Goal: Task Accomplishment & Management: Use online tool/utility

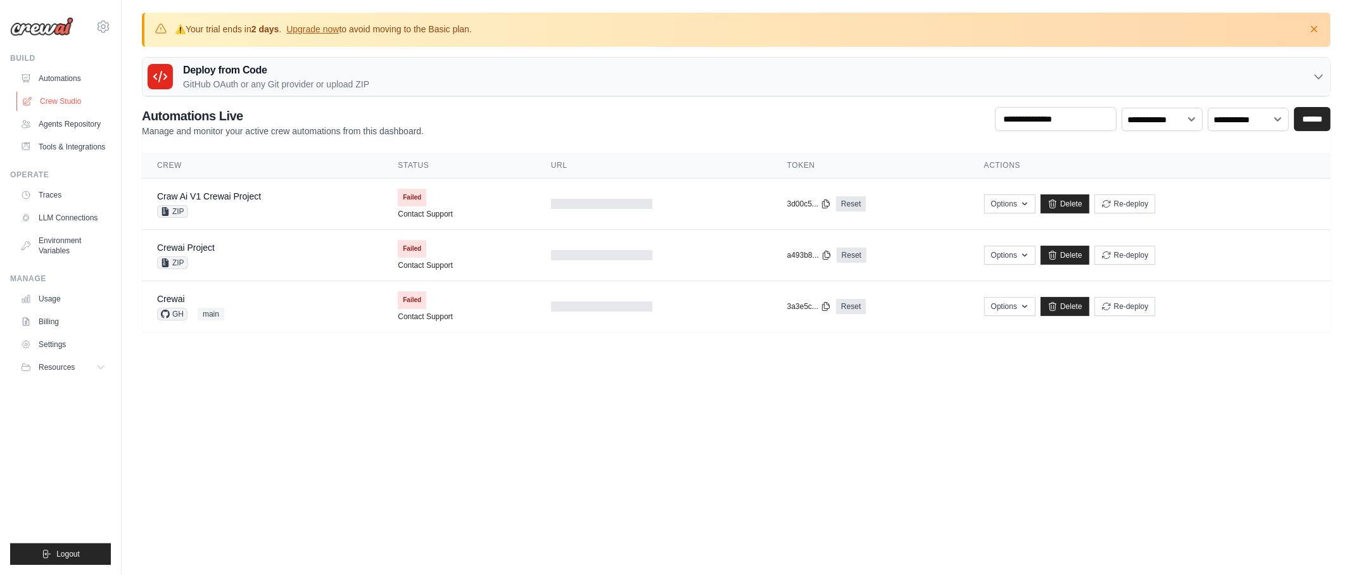
click at [60, 103] on link "Crew Studio" at bounding box center [64, 101] width 96 height 20
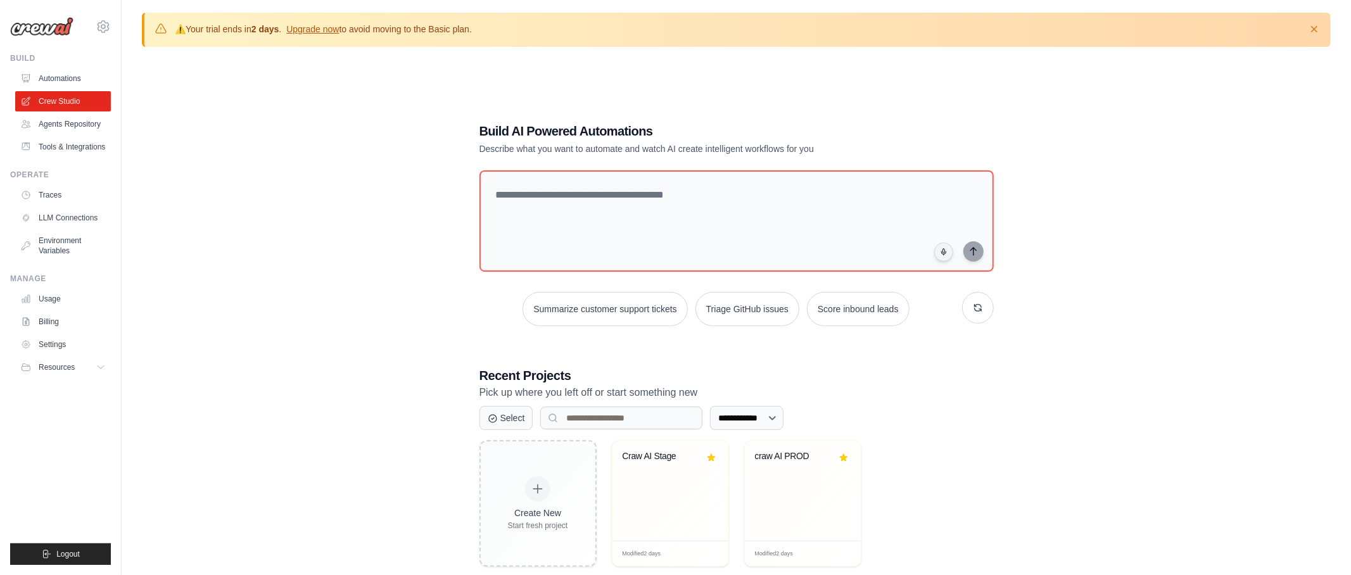
scroll to position [69, 0]
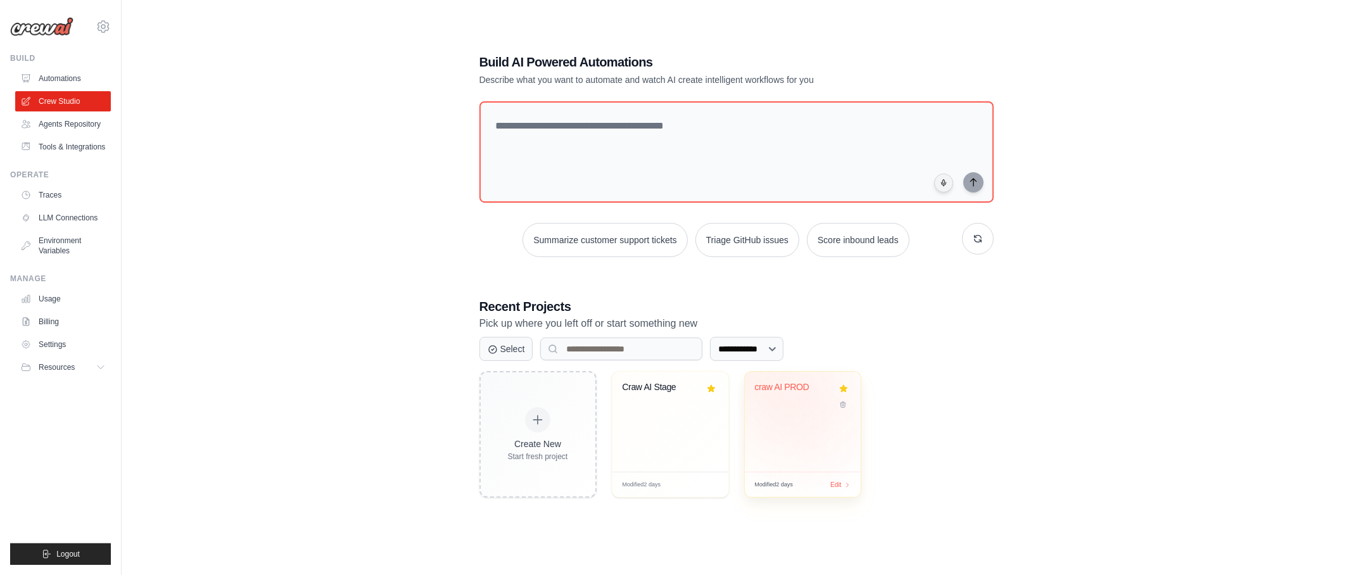
click at [806, 397] on div "craw AI PROD" at bounding box center [803, 396] width 96 height 29
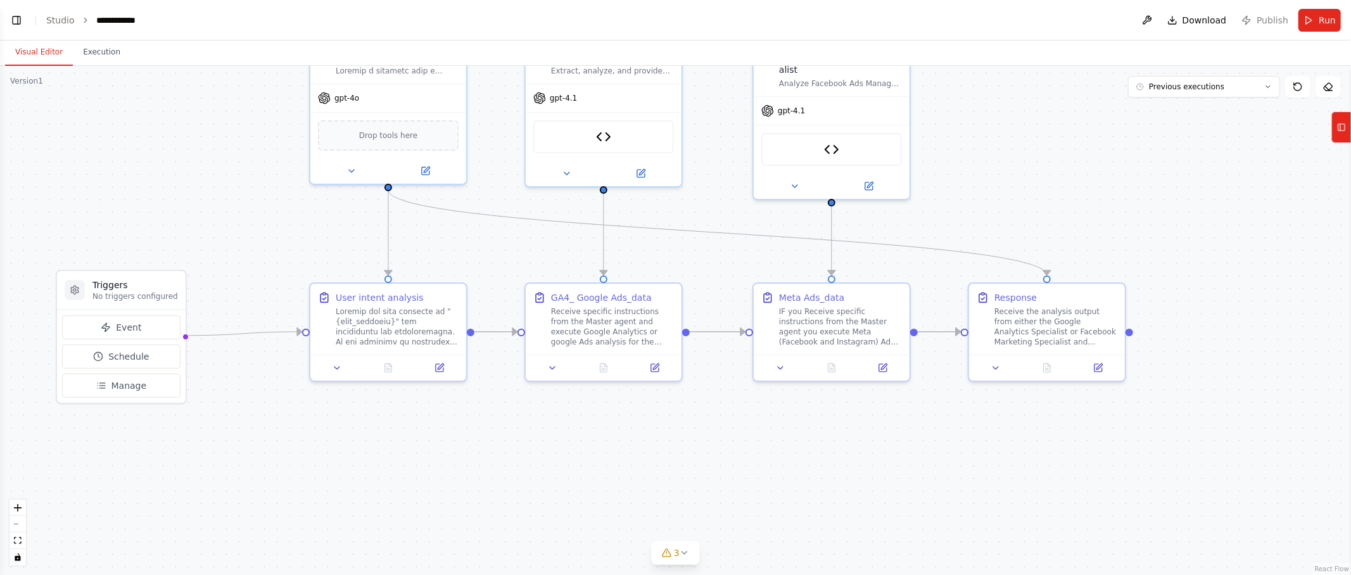
drag, startPoint x: 920, startPoint y: 376, endPoint x: 966, endPoint y: 239, distance: 143.8
click at [1201, 400] on div ".deletable-edge-delete-btn { width: 20px; height: 20px; border: 0px solid #ffff…" at bounding box center [675, 320] width 1351 height 509
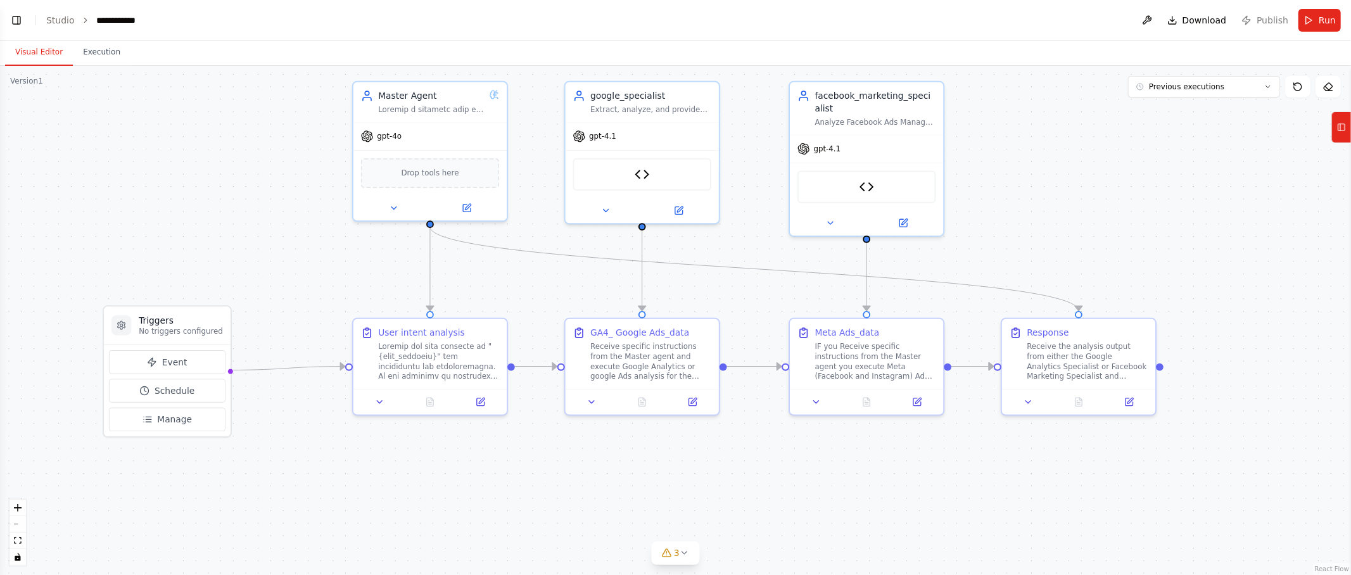
drag, startPoint x: 1027, startPoint y: 183, endPoint x: 1129, endPoint y: 303, distance: 157.2
click at [1156, 271] on div ".deletable-edge-delete-btn { width: 20px; height: 20px; border: 0px solid #ffff…" at bounding box center [675, 320] width 1351 height 509
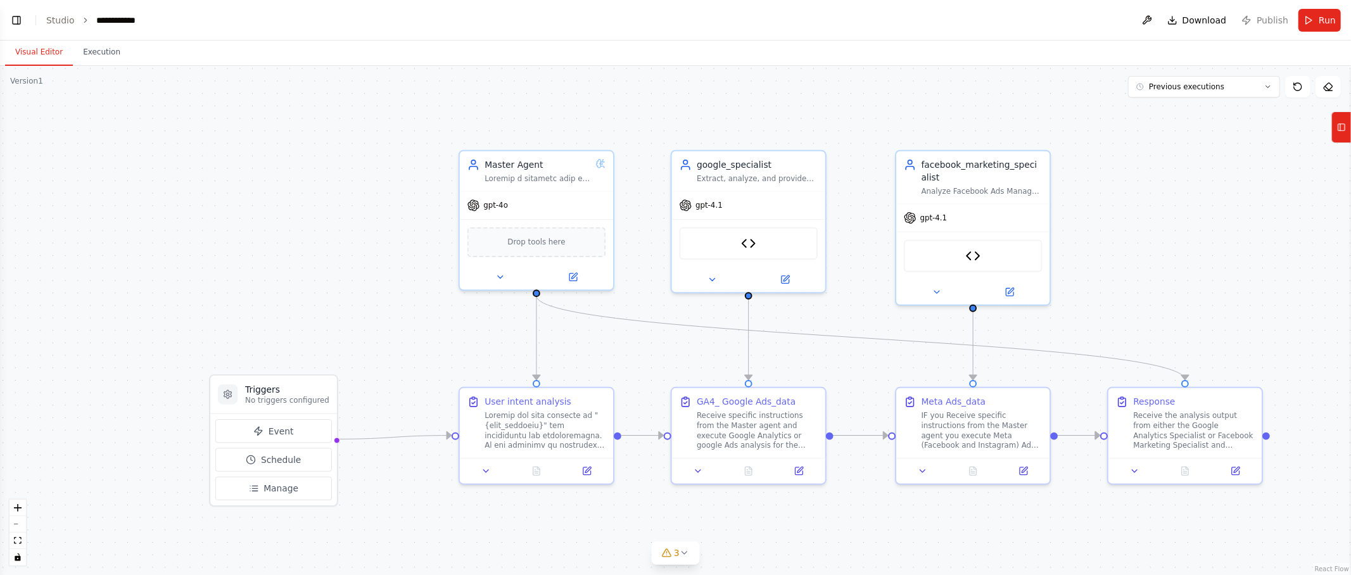
scroll to position [28399, 0]
click at [1232, 92] on button "Previous executions" at bounding box center [1204, 87] width 152 height 22
click at [891, 94] on div ".deletable-edge-delete-btn { width: 20px; height: 20px; border: 0px solid #ffff…" at bounding box center [675, 320] width 1351 height 509
click at [18, 528] on button "zoom out" at bounding box center [18, 524] width 16 height 16
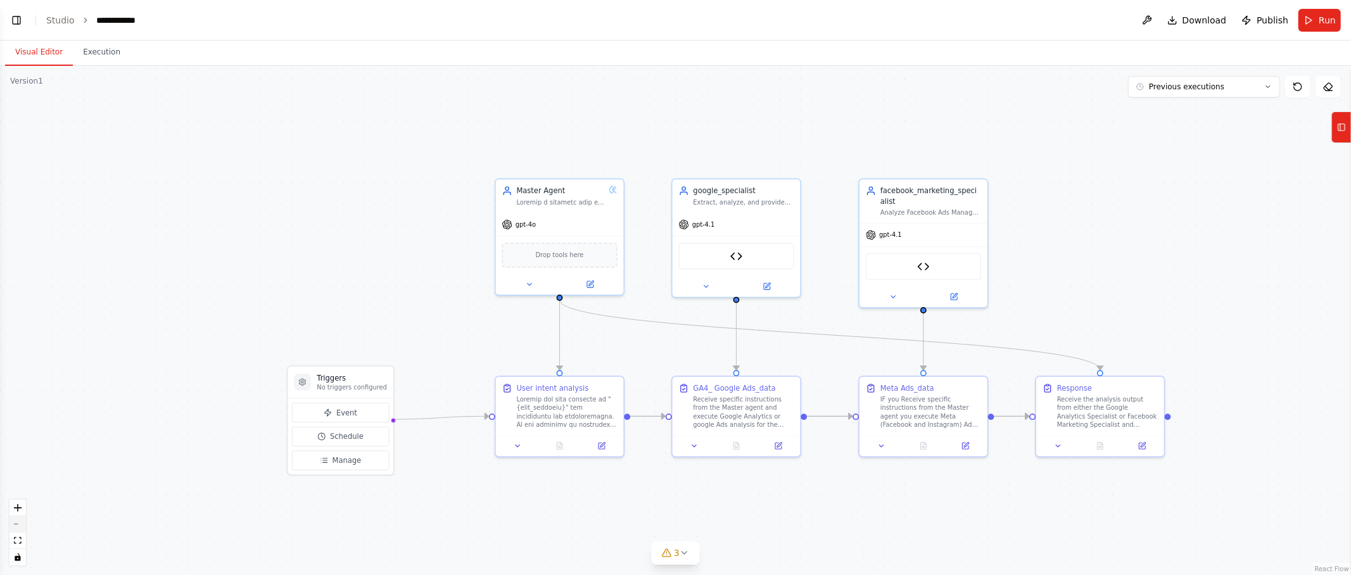
click at [18, 528] on button "zoom out" at bounding box center [18, 524] width 16 height 16
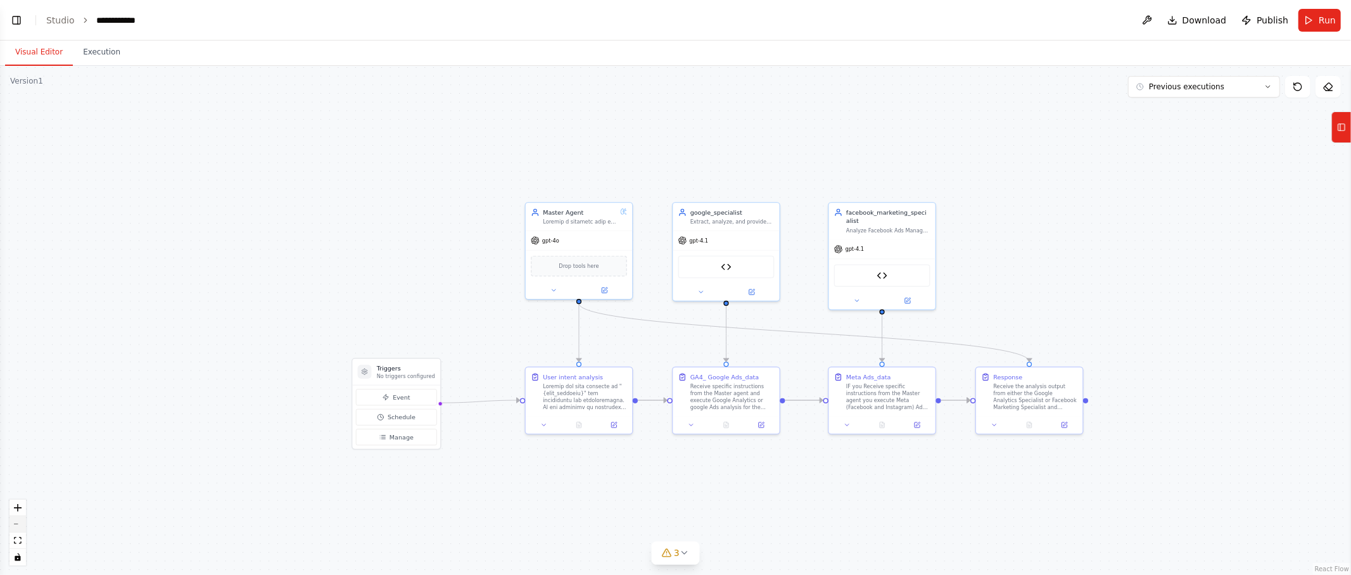
click at [18, 528] on button "zoom out" at bounding box center [18, 524] width 16 height 16
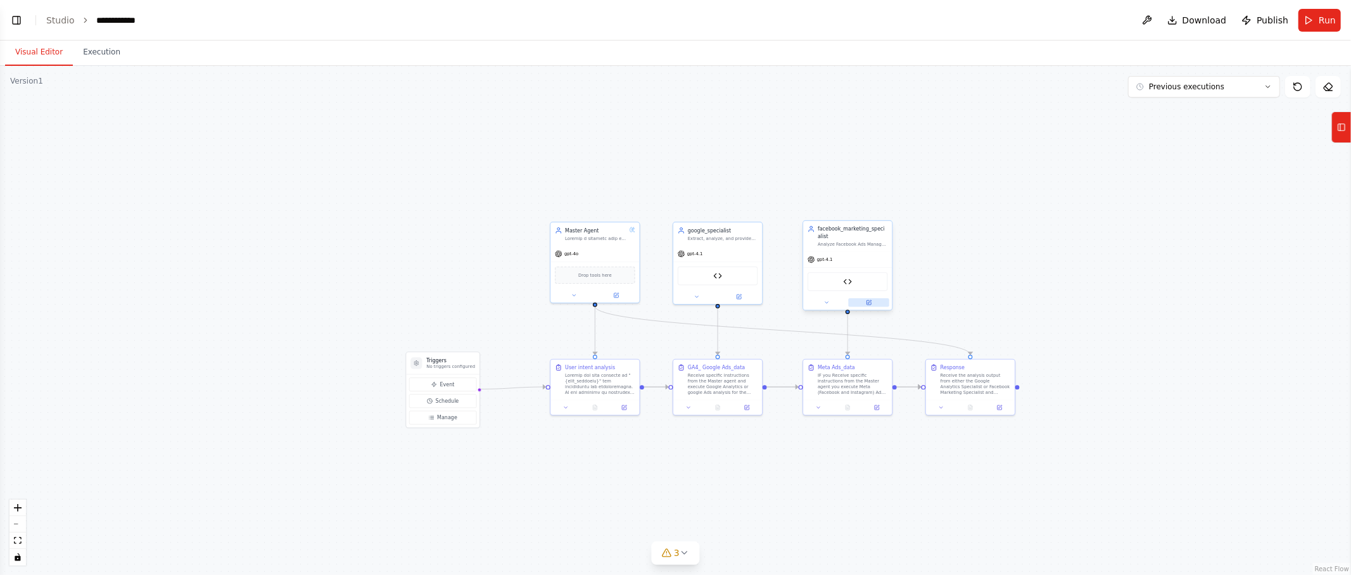
click at [871, 304] on icon at bounding box center [869, 303] width 6 height 6
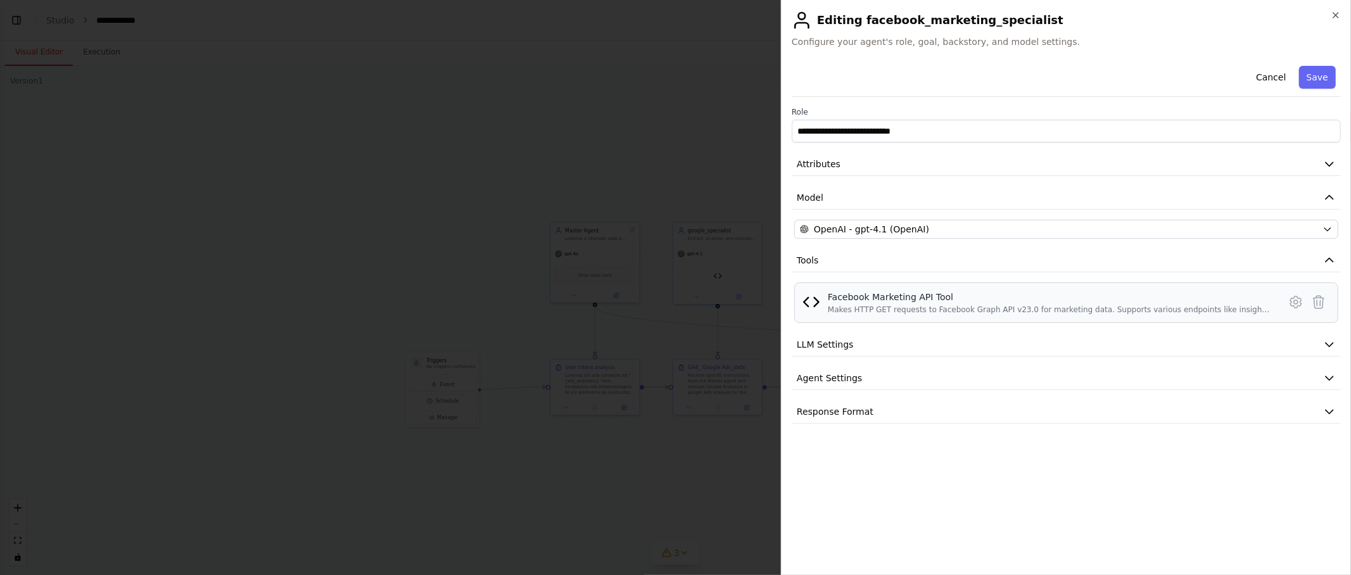
click at [1141, 305] on div "Makes HTTP GET requests to Facebook Graph API v23.0 for marketing data. Support…" at bounding box center [1050, 310] width 444 height 10
drag, startPoint x: 984, startPoint y: 301, endPoint x: 706, endPoint y: 291, distance: 278.2
click at [826, 297] on div "Facebook Marketing API Tool Makes HTTP GET requests to Facebook Graph API v23.0…" at bounding box center [1066, 303] width 528 height 24
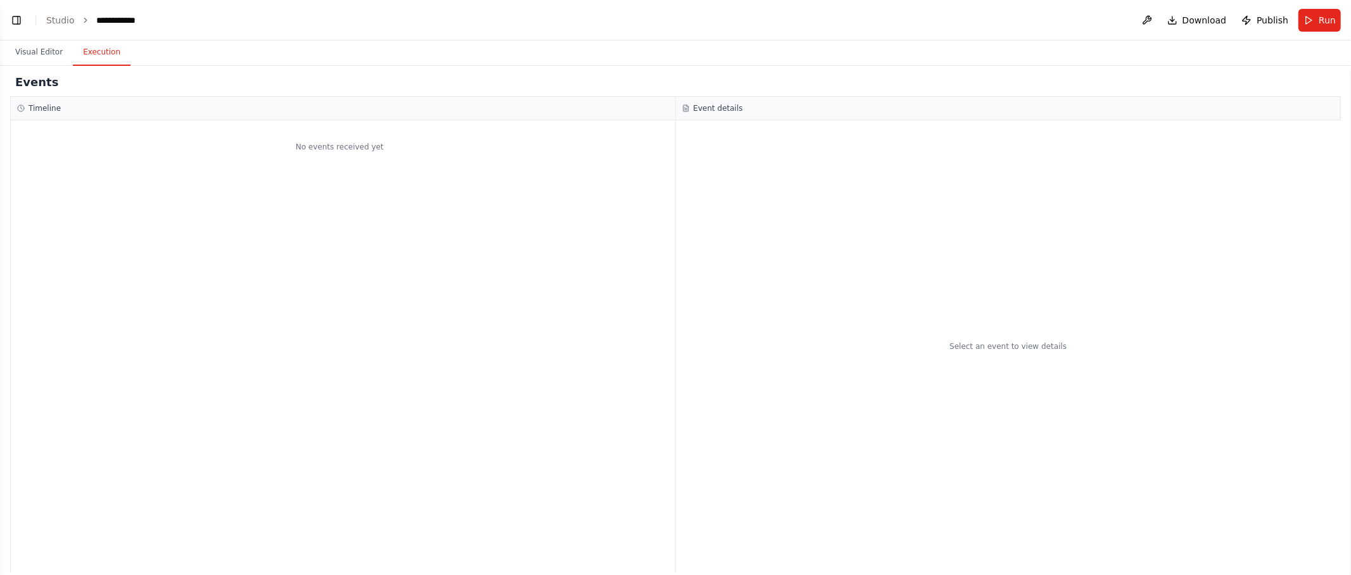
click at [115, 60] on button "Execution" at bounding box center [102, 52] width 58 height 27
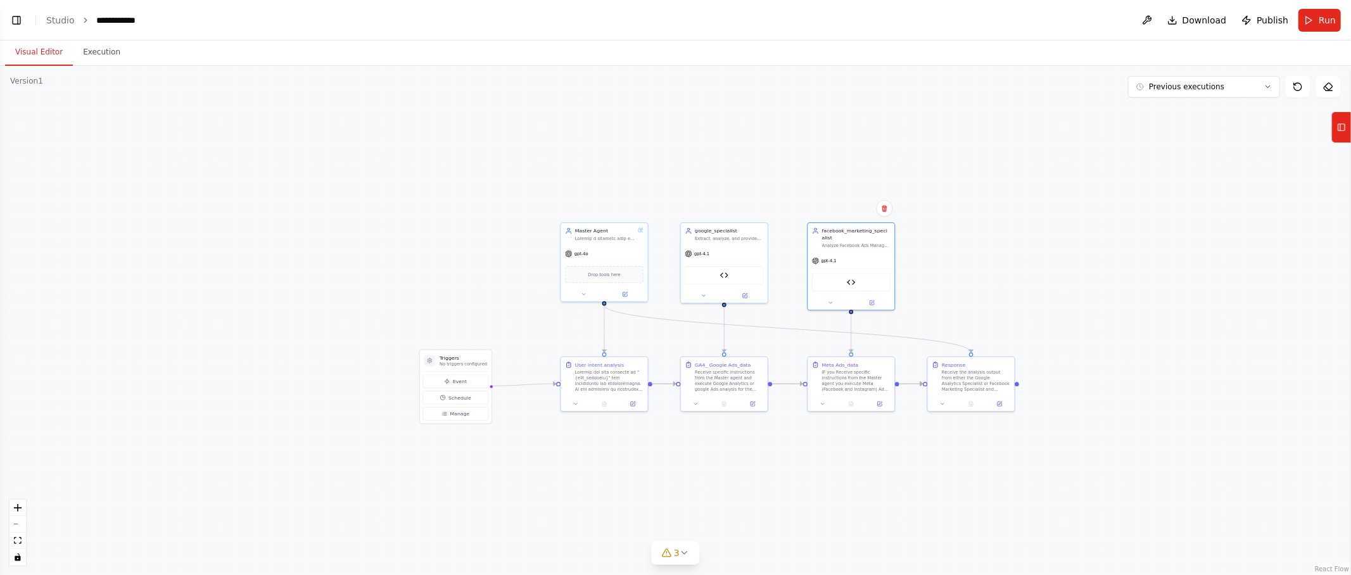
click at [39, 57] on button "Visual Editor" at bounding box center [39, 52] width 68 height 27
click at [1169, 88] on span "Previous executions" at bounding box center [1186, 87] width 75 height 10
click at [889, 111] on div ".deletable-edge-delete-btn { width: 20px; height: 20px; border: 0px solid #ffff…" at bounding box center [675, 320] width 1351 height 509
click at [1061, 175] on div ".deletable-edge-delete-btn { width: 20px; height: 20px; border: 0px solid #ffff…" at bounding box center [675, 320] width 1351 height 509
drag, startPoint x: 994, startPoint y: 177, endPoint x: 1005, endPoint y: 174, distance: 11.1
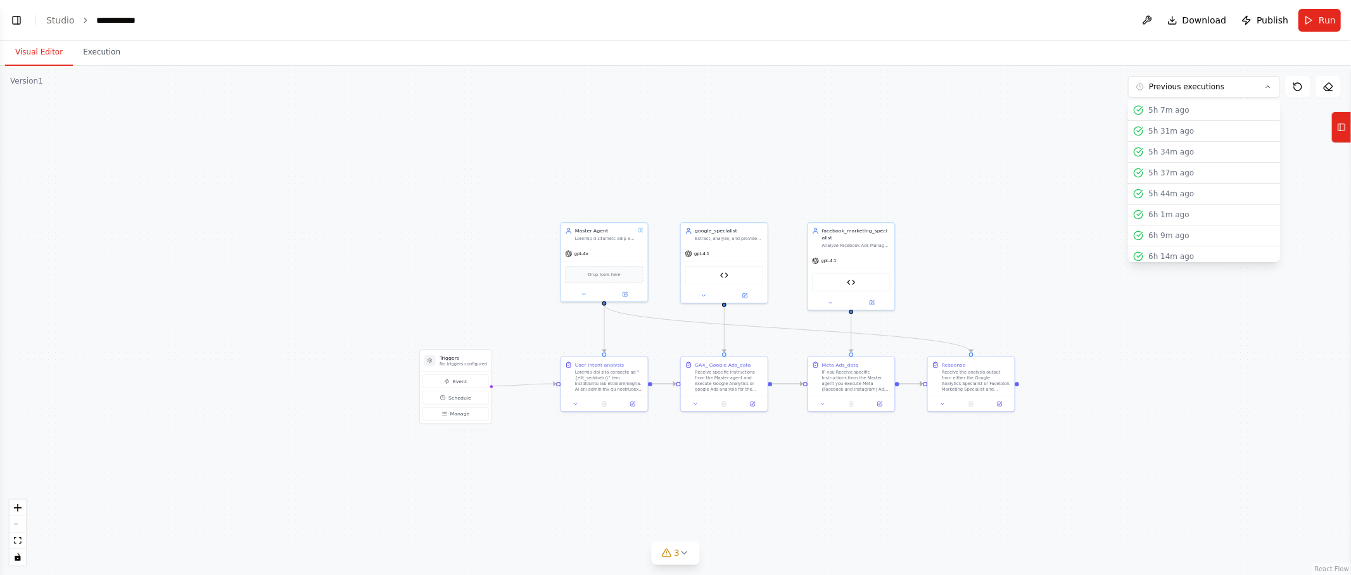
click at [998, 176] on div ".deletable-edge-delete-btn { width: 20px; height: 20px; border: 0px solid #ffff…" at bounding box center [675, 320] width 1351 height 509
click at [1210, 85] on span "Previous executions" at bounding box center [1186, 87] width 75 height 10
drag, startPoint x: 626, startPoint y: 260, endPoint x: 603, endPoint y: 261, distance: 23.5
click at [601, 260] on div "Drop tools here" at bounding box center [579, 273] width 87 height 26
drag, startPoint x: 611, startPoint y: 378, endPoint x: 581, endPoint y: 376, distance: 29.9
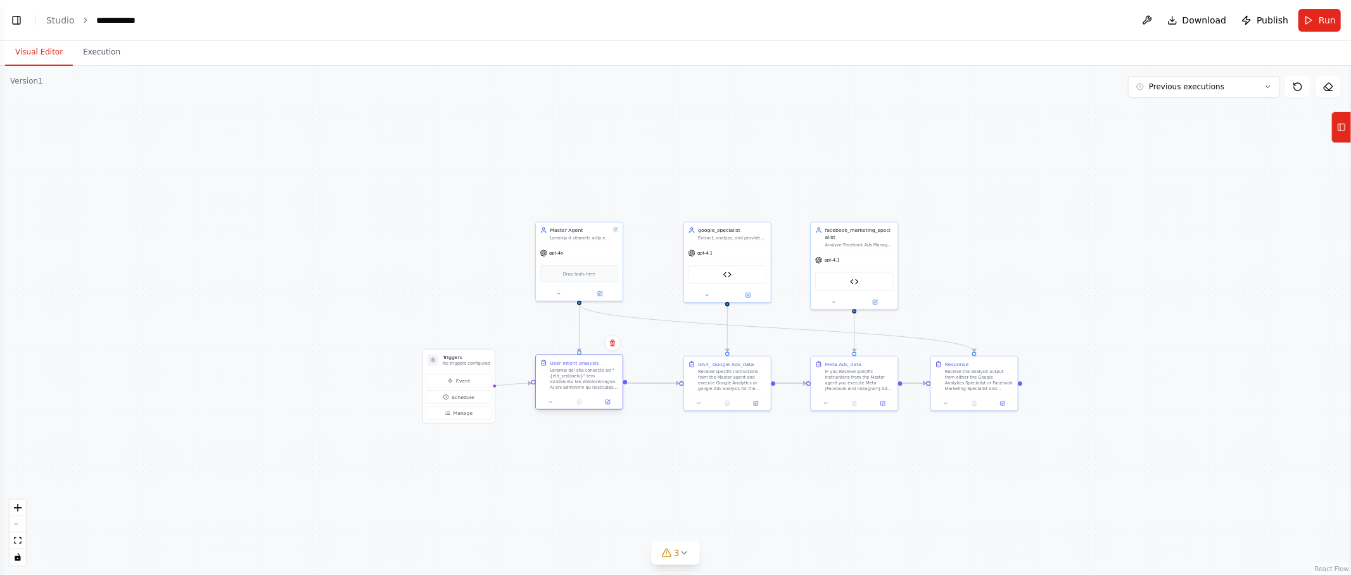
click at [581, 376] on div at bounding box center [584, 379] width 68 height 23
drag, startPoint x: 459, startPoint y: 363, endPoint x: 395, endPoint y: 360, distance: 63.4
click at [393, 361] on p "No triggers configured" at bounding box center [396, 364] width 48 height 6
click at [1181, 90] on span "Previous executions" at bounding box center [1186, 87] width 75 height 10
click at [1170, 111] on div "5h 8m ago" at bounding box center [1211, 110] width 127 height 10
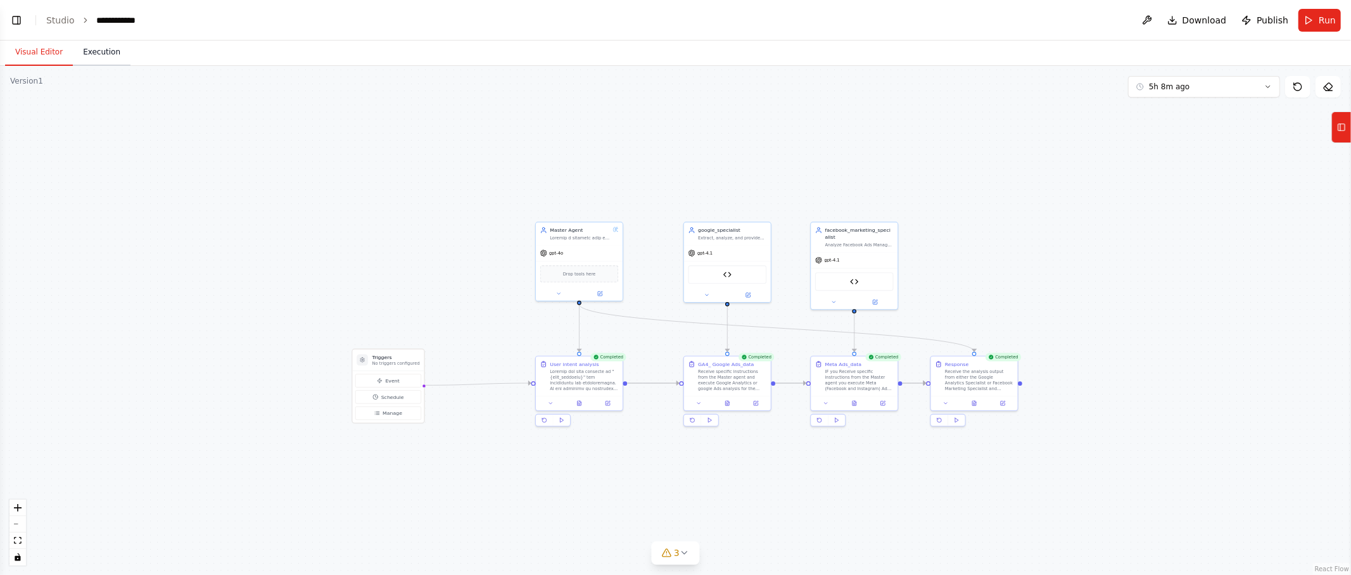
click at [86, 51] on button "Execution" at bounding box center [102, 52] width 58 height 27
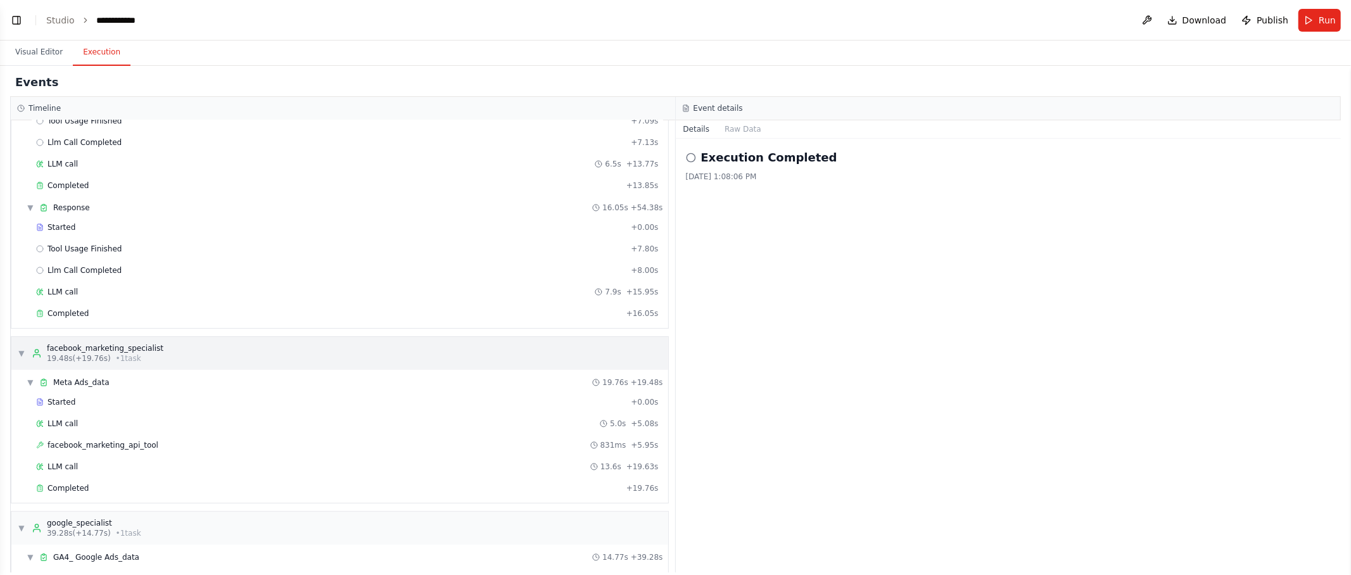
scroll to position [94, 0]
click at [197, 440] on div "facebook_marketing_api_tool 831ms + 5.95s" at bounding box center [347, 445] width 623 height 10
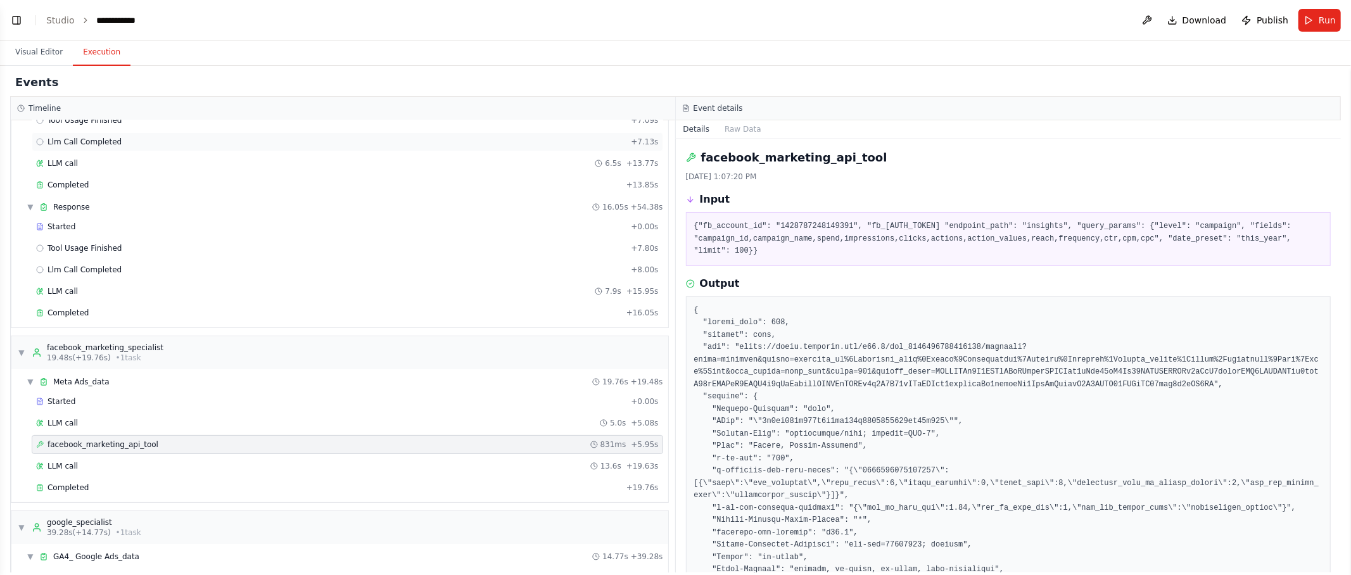
scroll to position [0, 0]
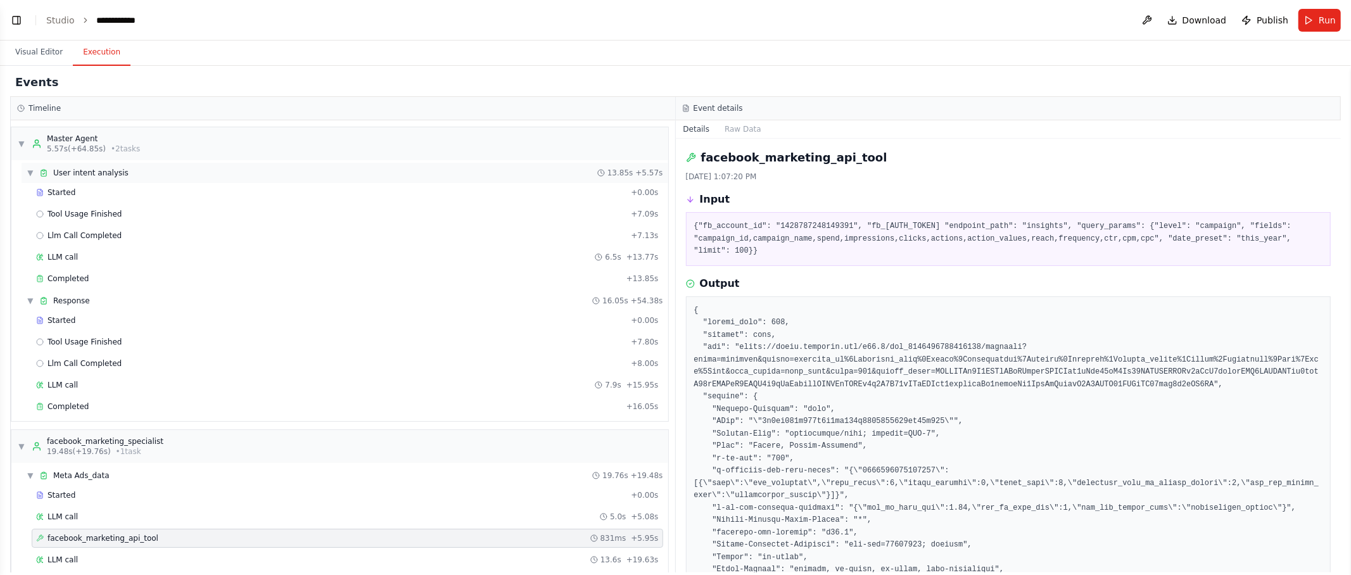
click at [105, 174] on span "User intent analysis" at bounding box center [90, 173] width 75 height 10
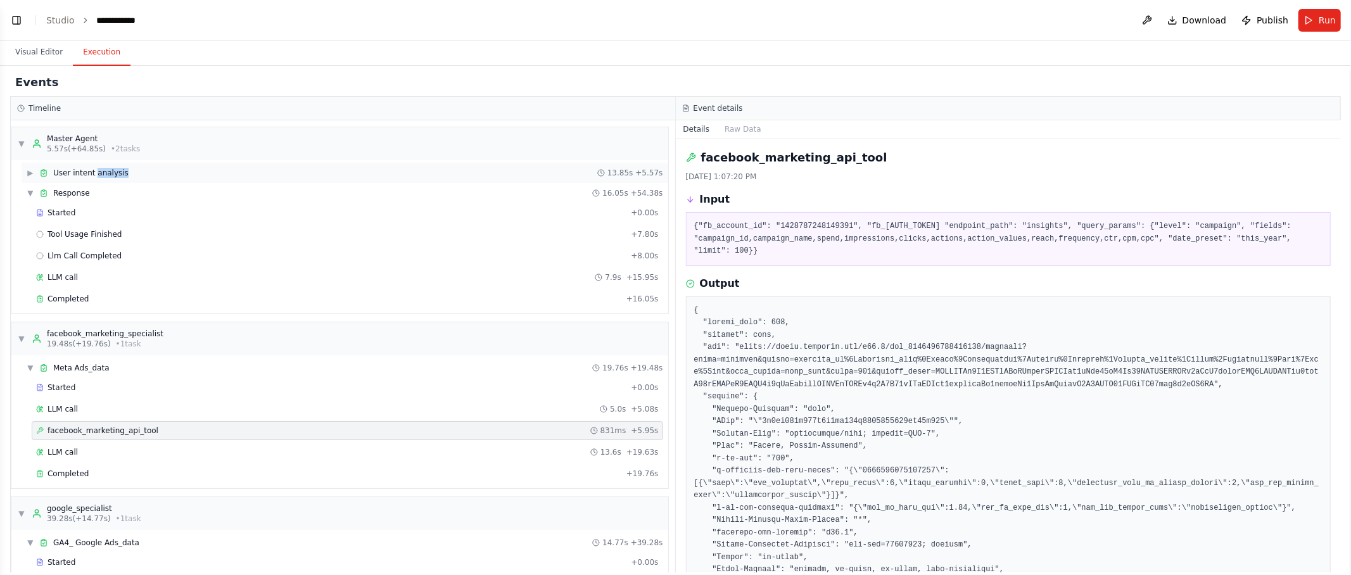
click at [105, 174] on span "User intent analysis" at bounding box center [90, 173] width 75 height 10
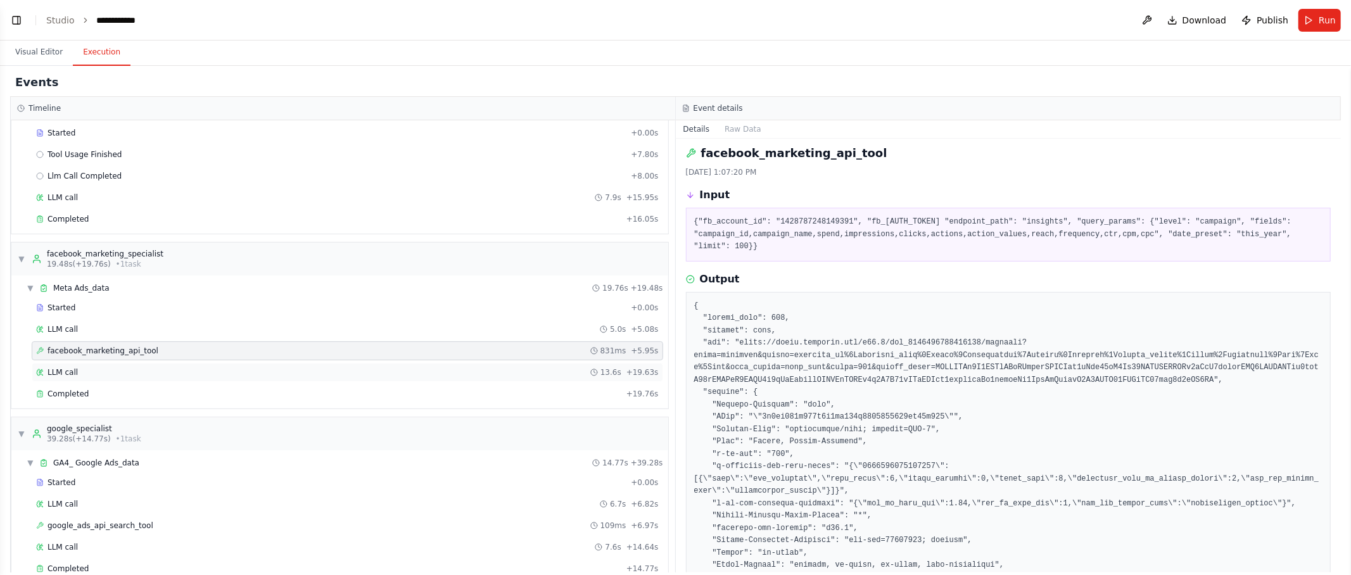
scroll to position [199, 0]
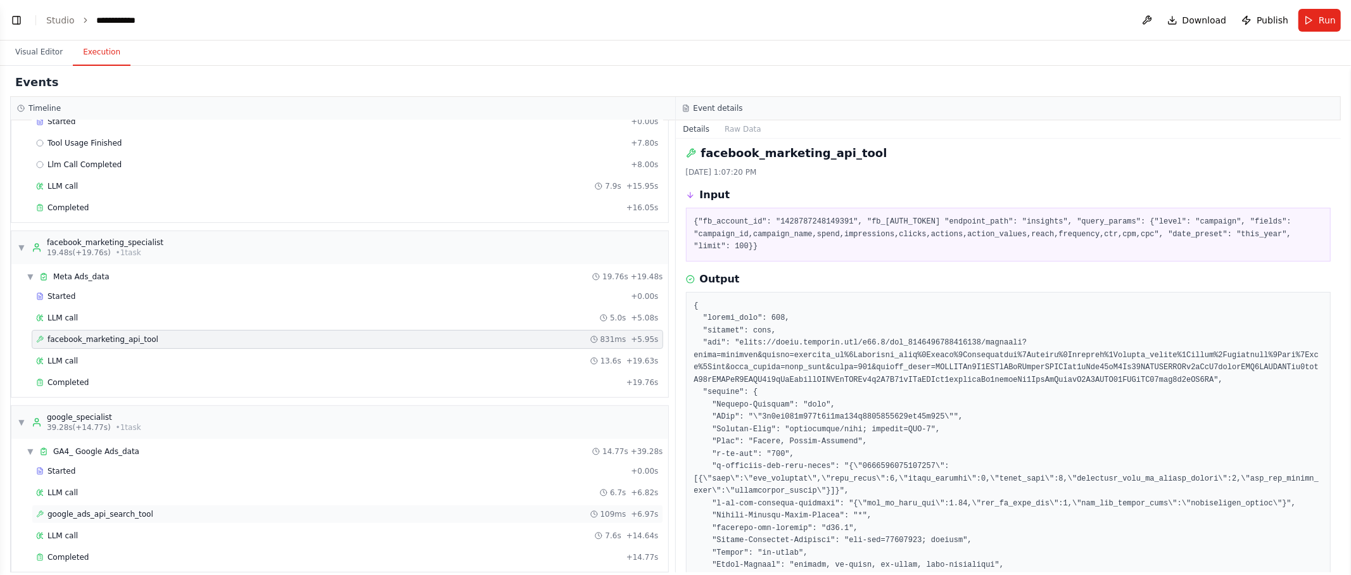
click at [165, 505] on div "google_ads_api_search_tool 109ms + 6.97s" at bounding box center [347, 514] width 631 height 19
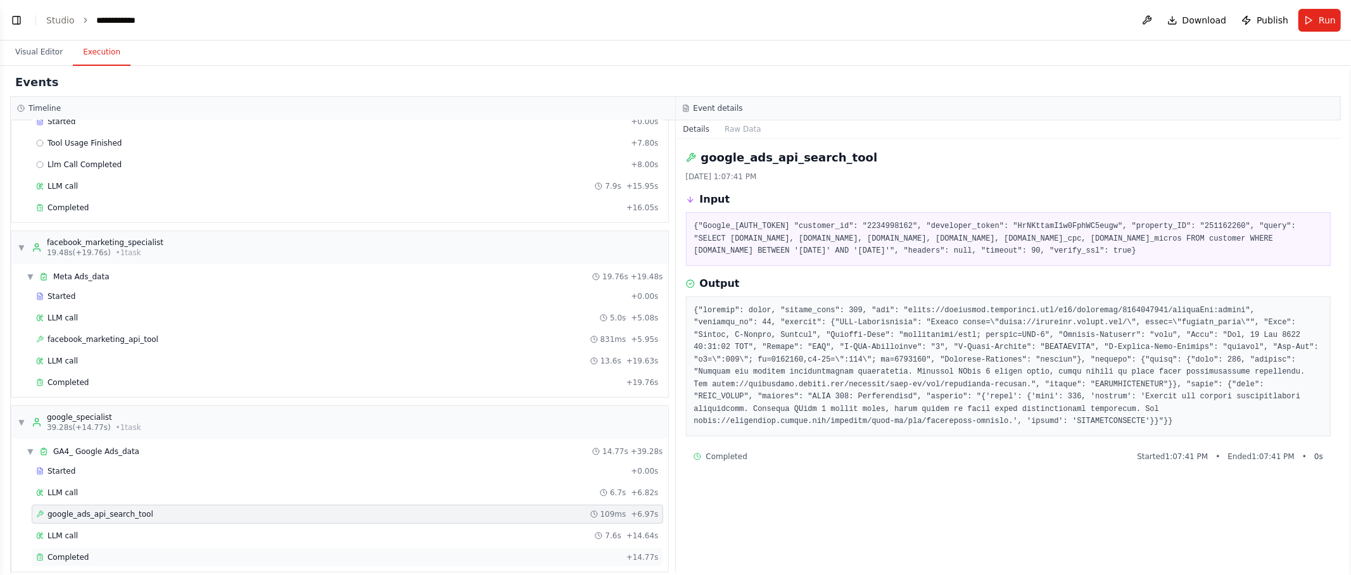
click at [120, 552] on div "Completed" at bounding box center [328, 557] width 585 height 10
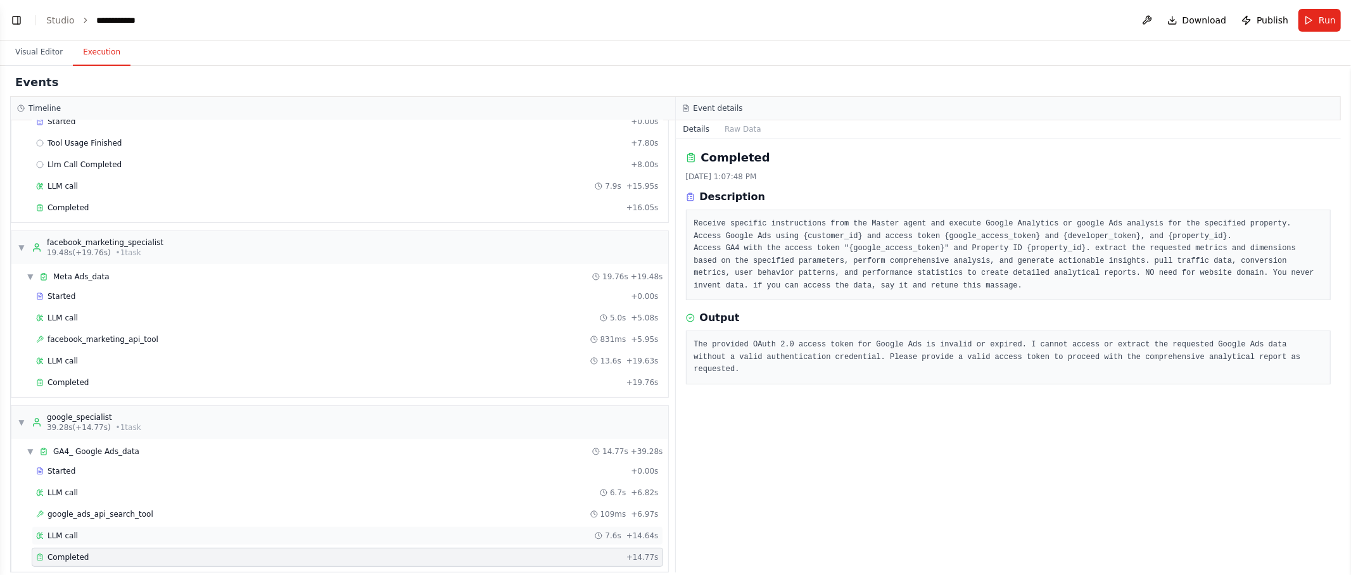
click at [179, 526] on div "LLM call 7.6s + 14.64s" at bounding box center [347, 535] width 631 height 19
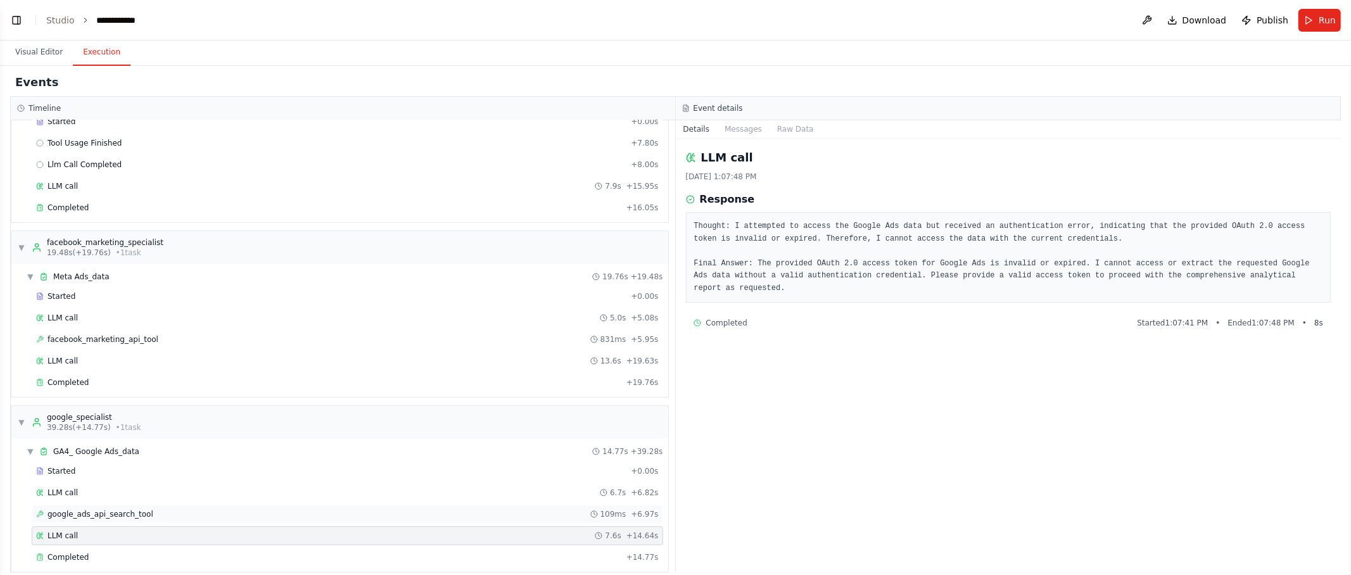
click at [184, 509] on div "google_ads_api_search_tool 109ms + 6.97s" at bounding box center [347, 514] width 623 height 10
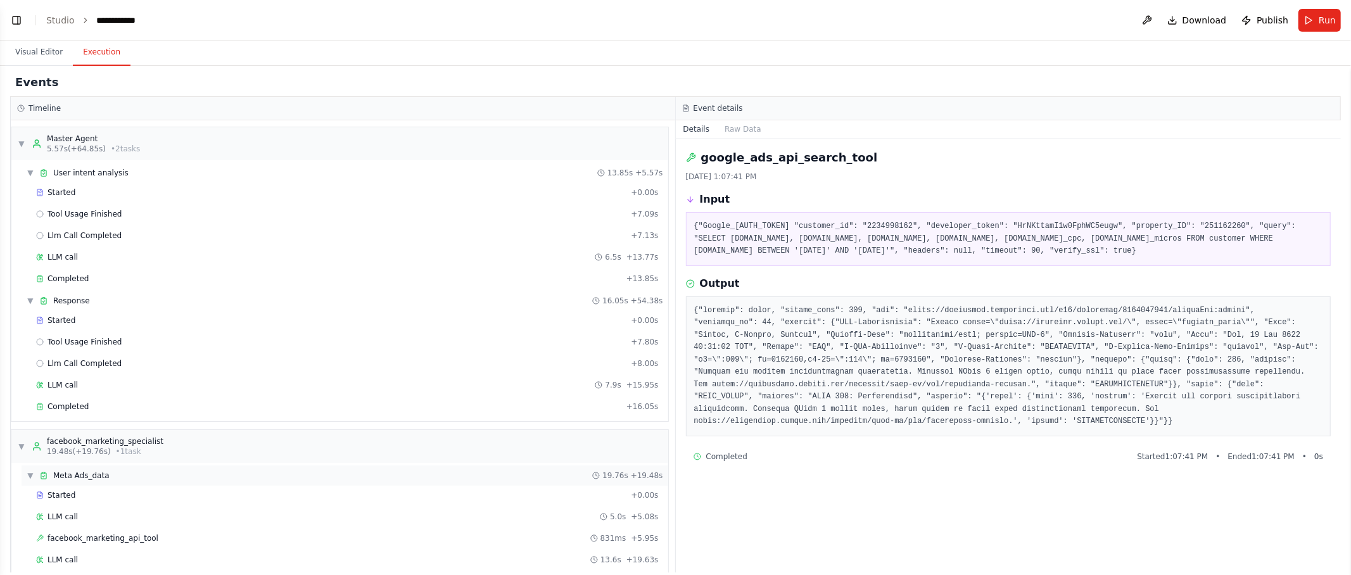
scroll to position [199, 0]
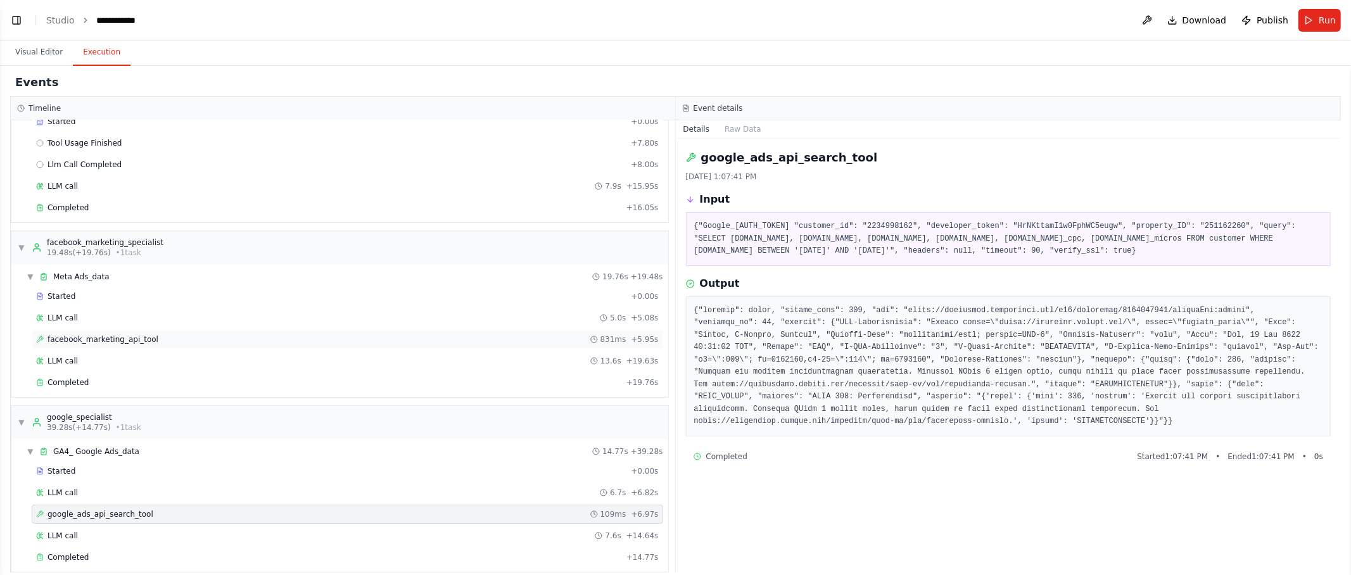
click at [194, 334] on div "facebook_marketing_api_tool 831ms + 5.95s" at bounding box center [347, 339] width 623 height 10
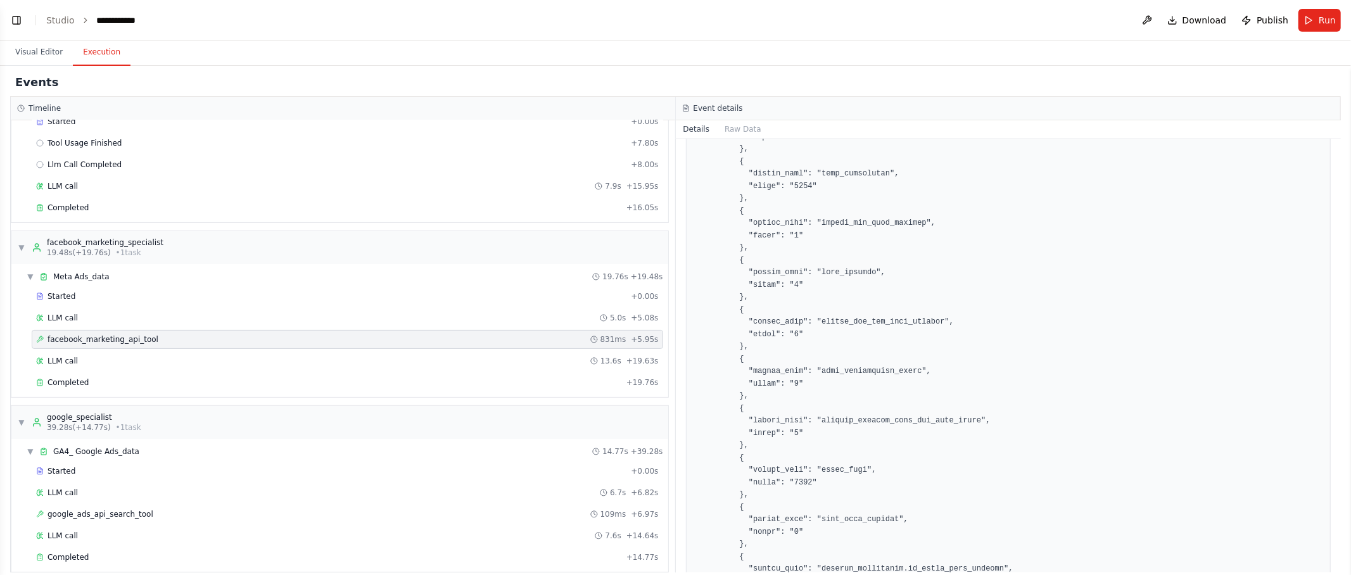
scroll to position [1255, 0]
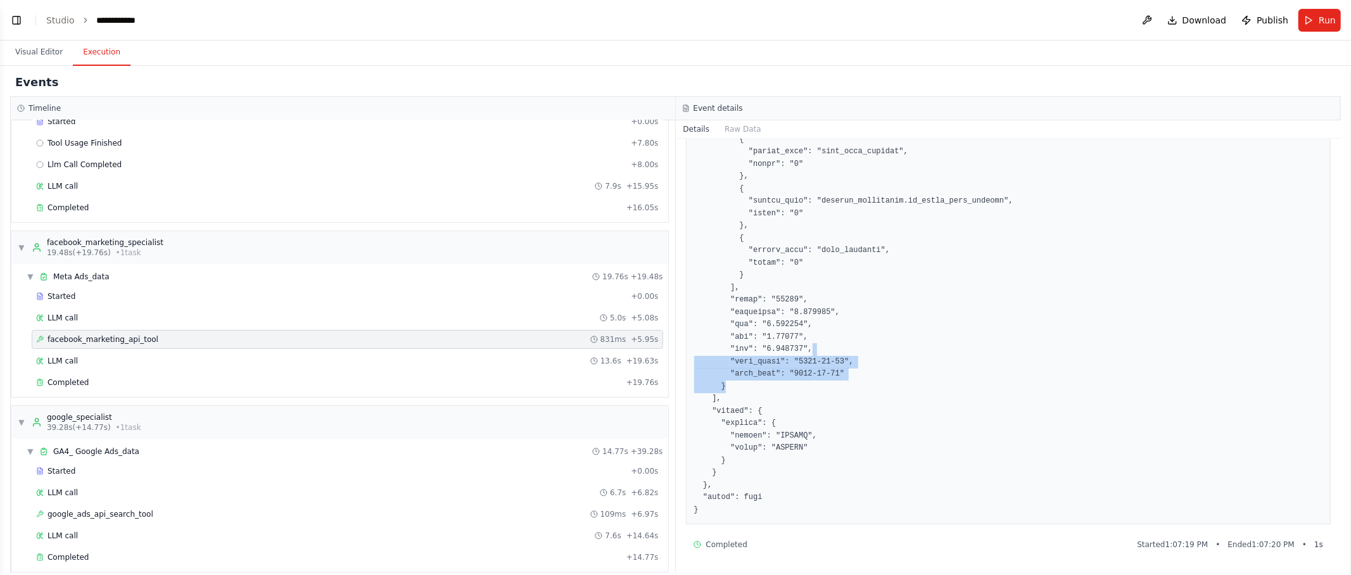
drag, startPoint x: 891, startPoint y: 379, endPoint x: 812, endPoint y: 299, distance: 112.0
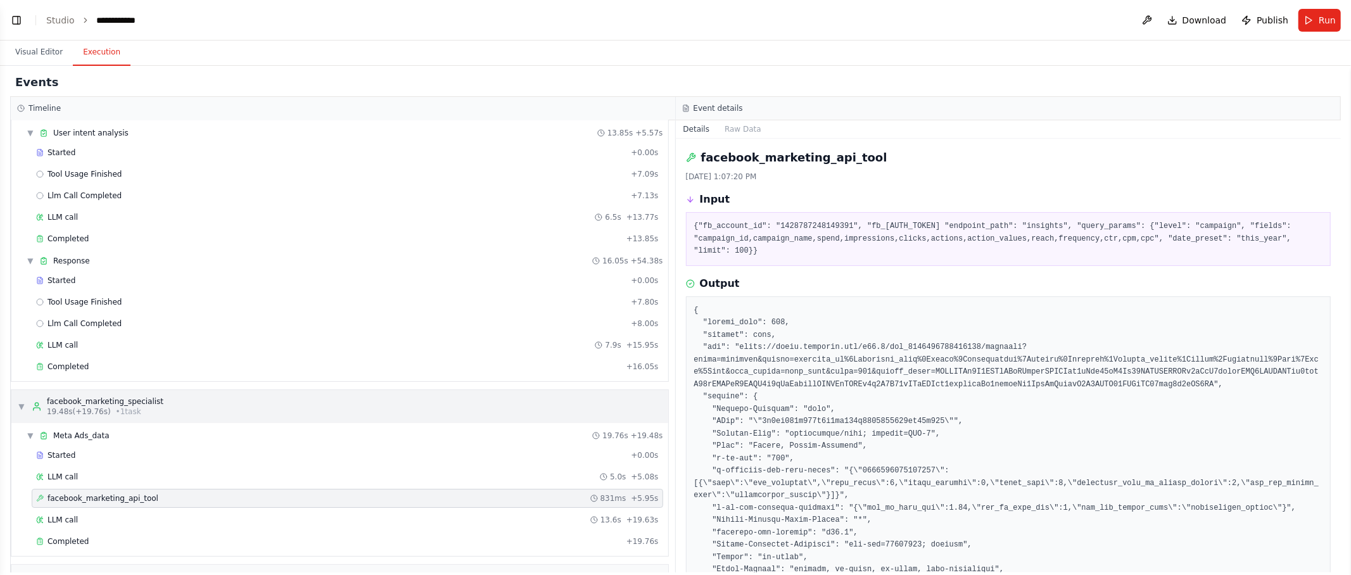
scroll to position [38, 0]
click at [88, 364] on div "Completed" at bounding box center [328, 369] width 585 height 10
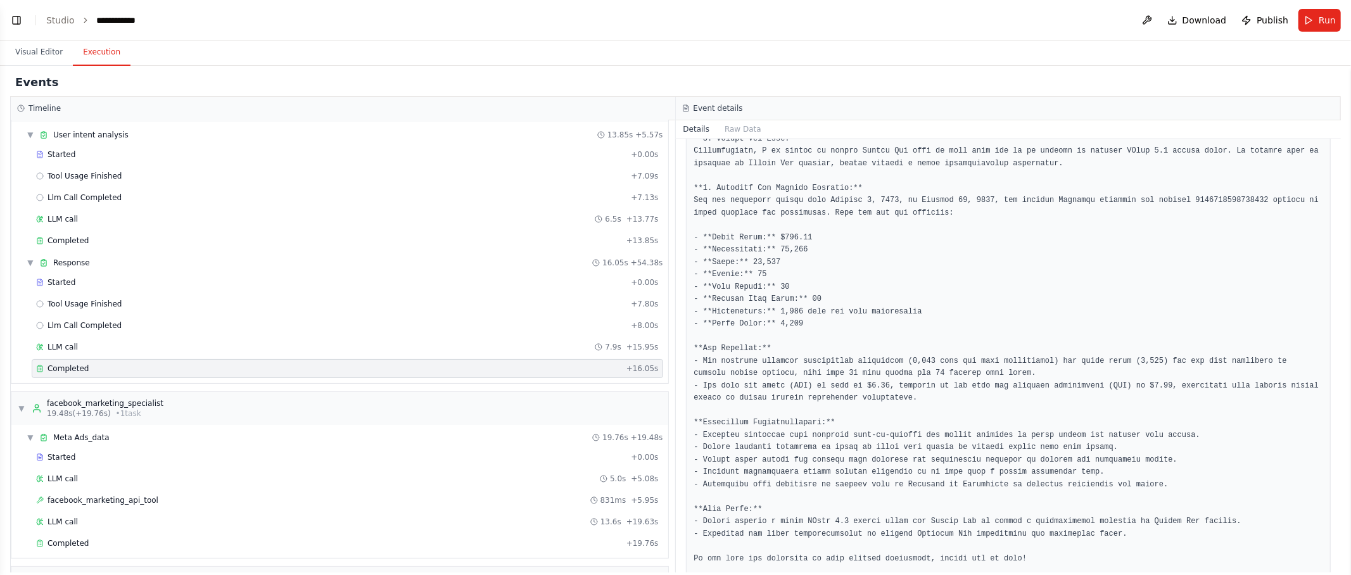
scroll to position [262, 0]
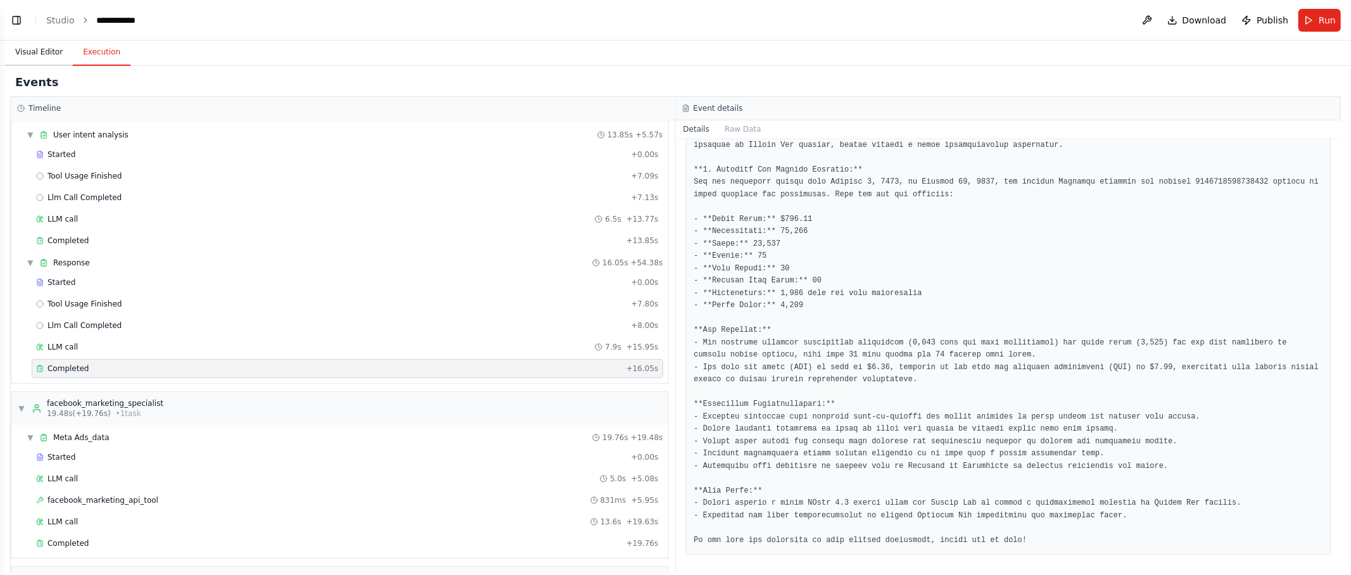
click at [48, 56] on button "Visual Editor" at bounding box center [39, 52] width 68 height 27
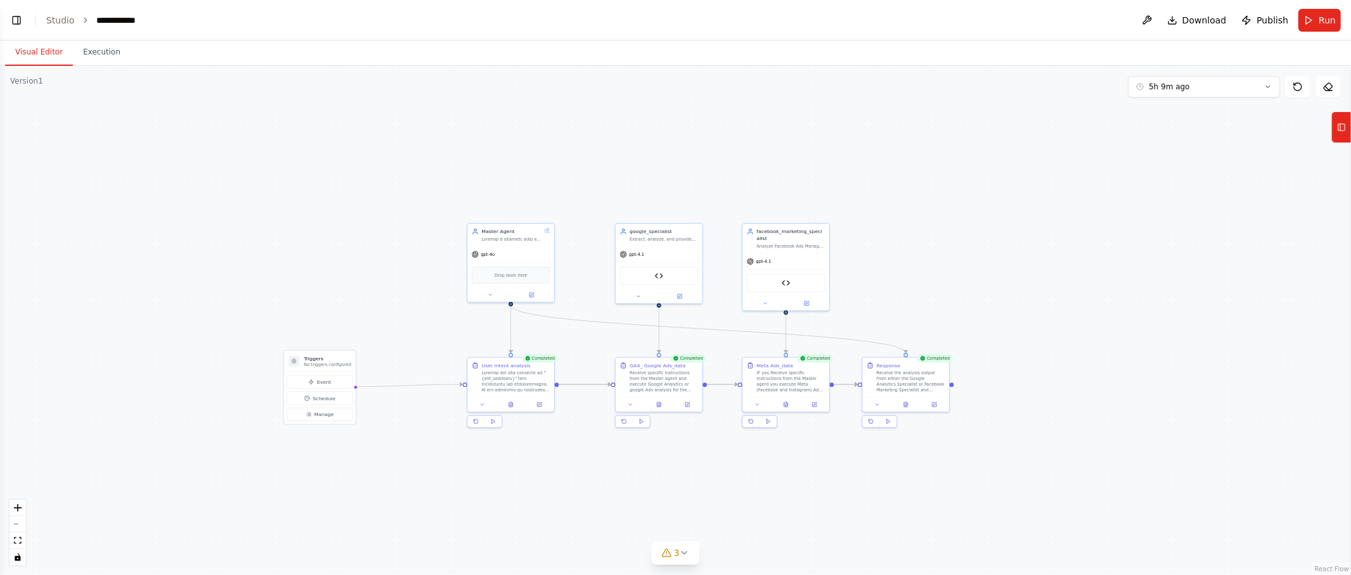
drag, startPoint x: 813, startPoint y: 156, endPoint x: 780, endPoint y: 155, distance: 33.0
click at [780, 155] on div ".deletable-edge-delete-btn { width: 20px; height: 20px; border: 0px solid #ffff…" at bounding box center [675, 320] width 1351 height 509
click at [810, 304] on button at bounding box center [810, 301] width 40 height 8
click at [816, 304] on button at bounding box center [810, 301] width 40 height 8
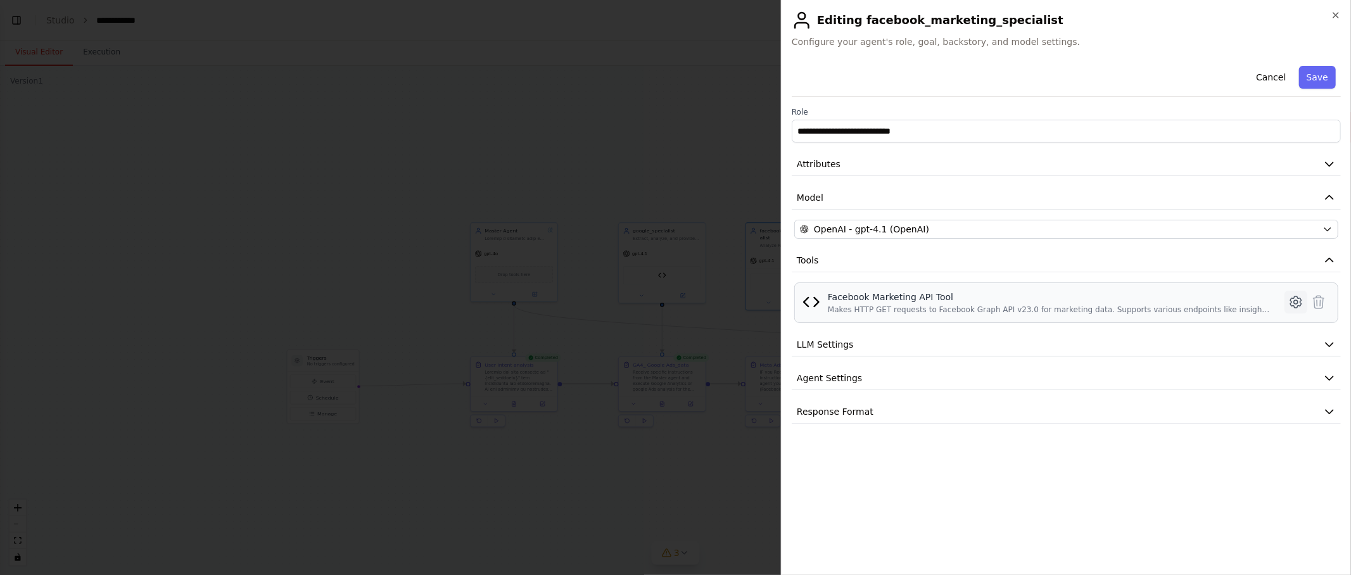
click at [1298, 305] on icon at bounding box center [1295, 302] width 15 height 15
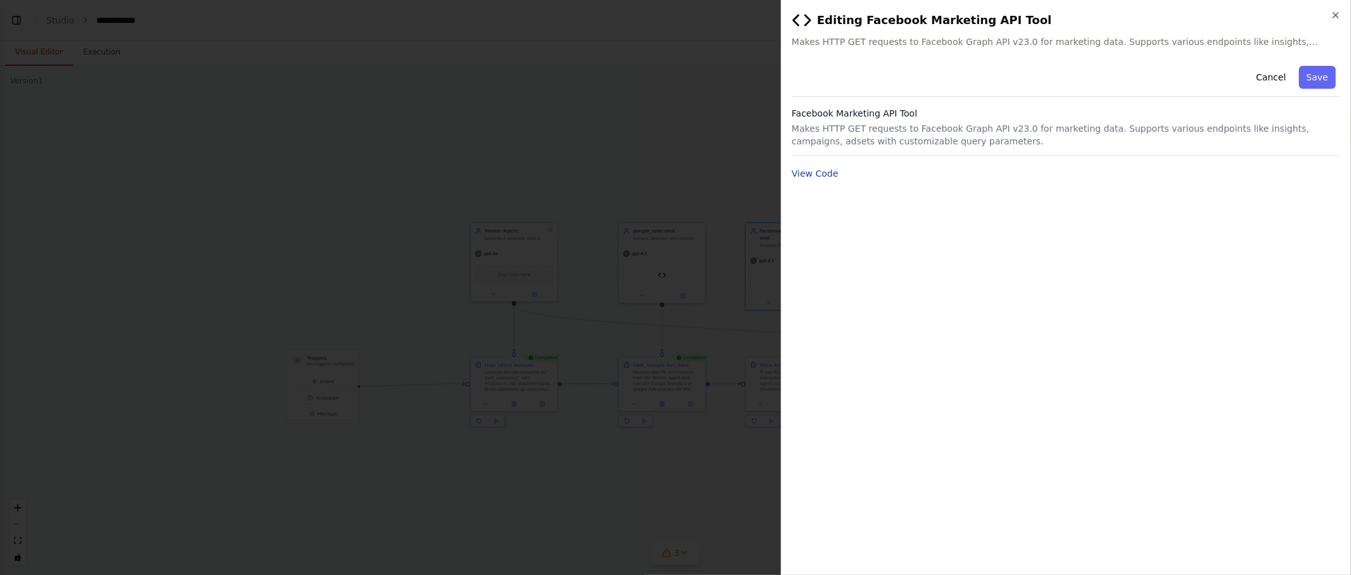
click at [815, 170] on button "View Code" at bounding box center [815, 173] width 47 height 13
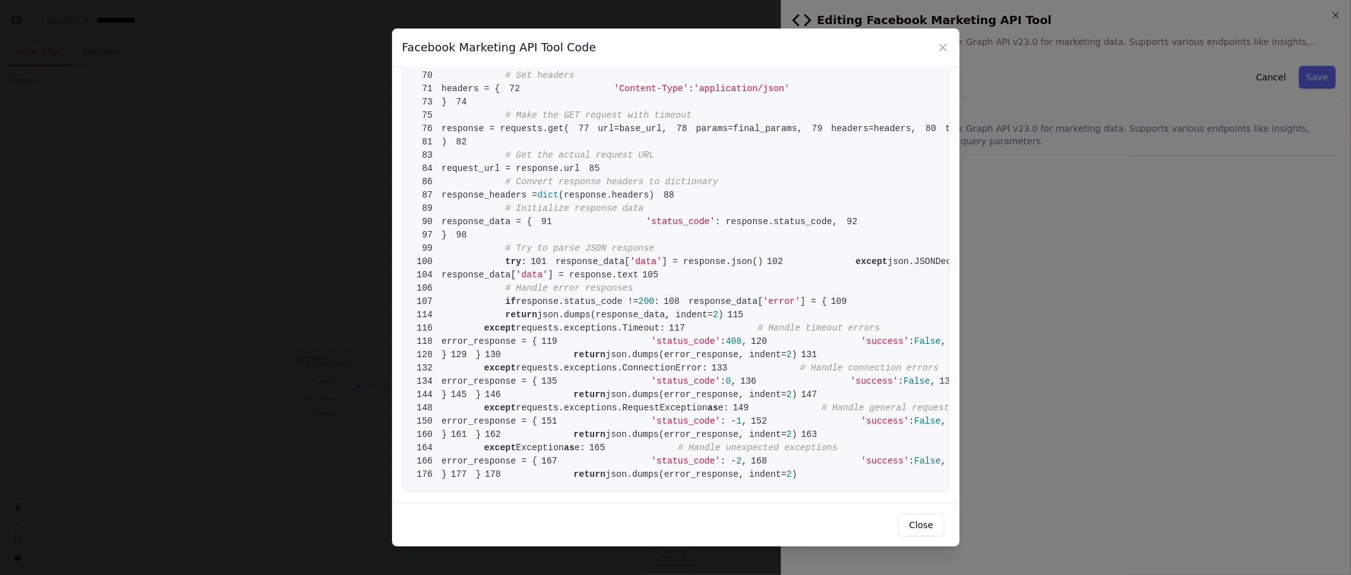
scroll to position [1973, 0]
click at [926, 526] on button "Close" at bounding box center [921, 525] width 46 height 23
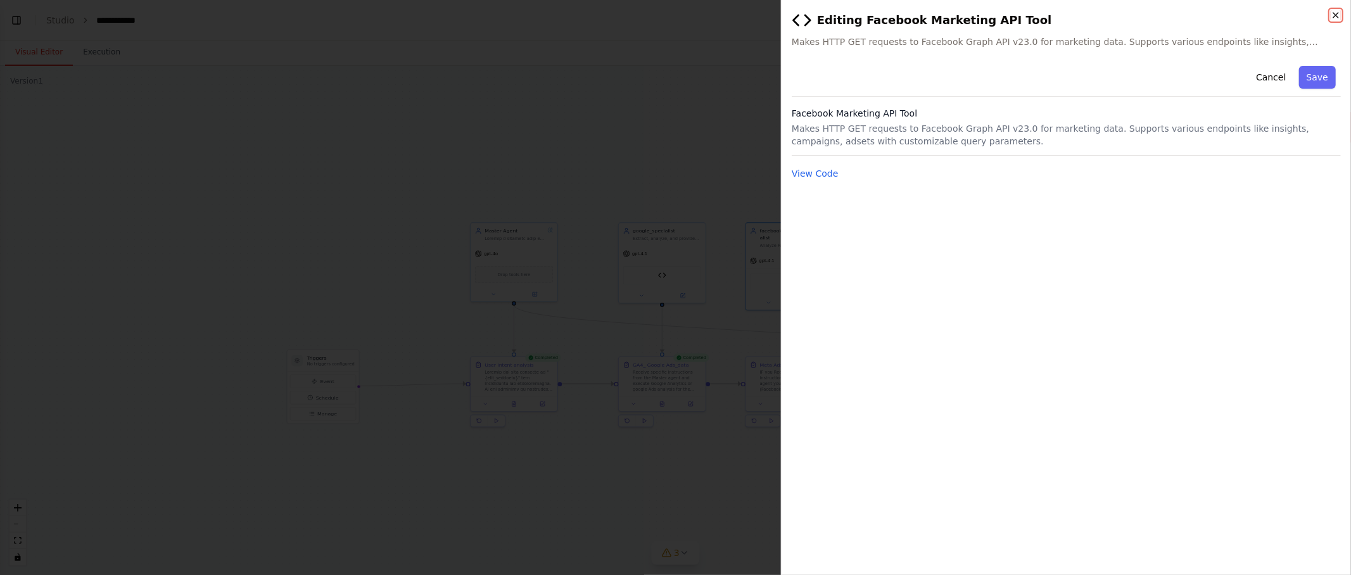
click at [1336, 13] on icon "button" at bounding box center [1336, 15] width 10 height 10
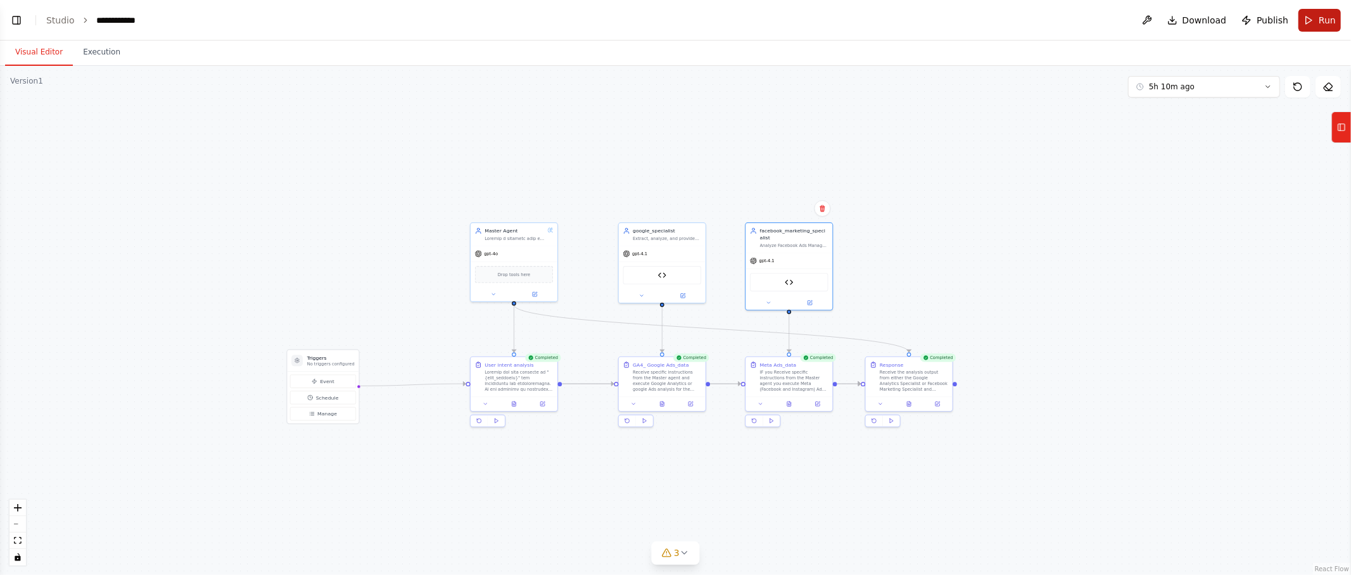
click at [1319, 16] on span "Run" at bounding box center [1327, 20] width 17 height 13
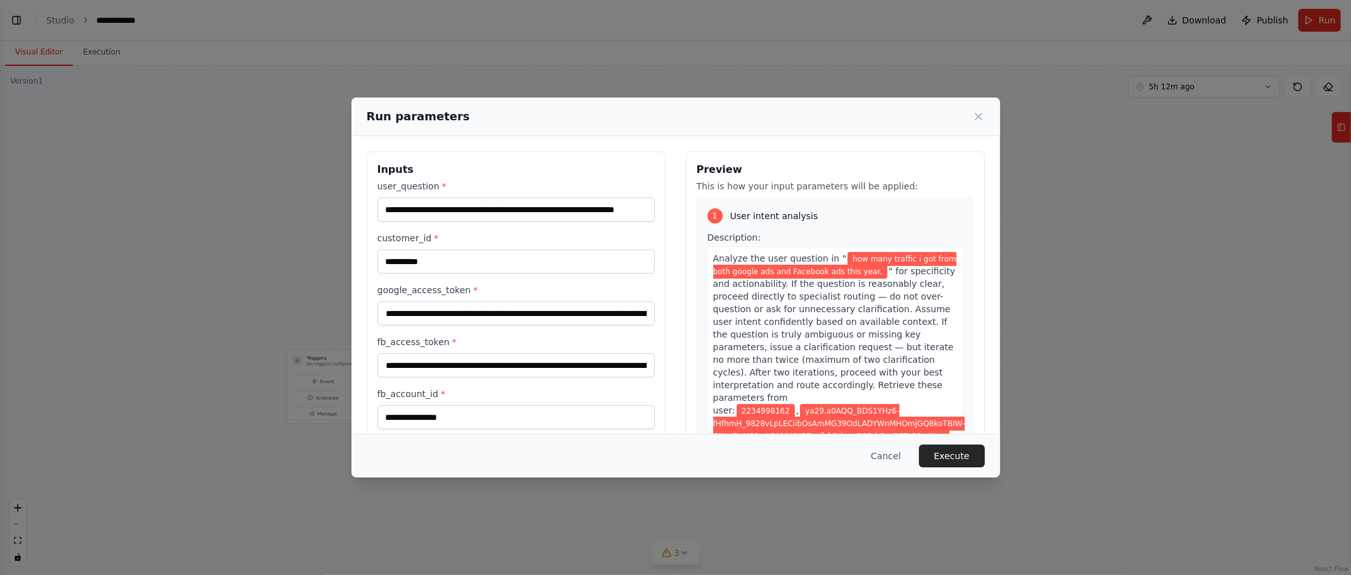
scroll to position [120, 0]
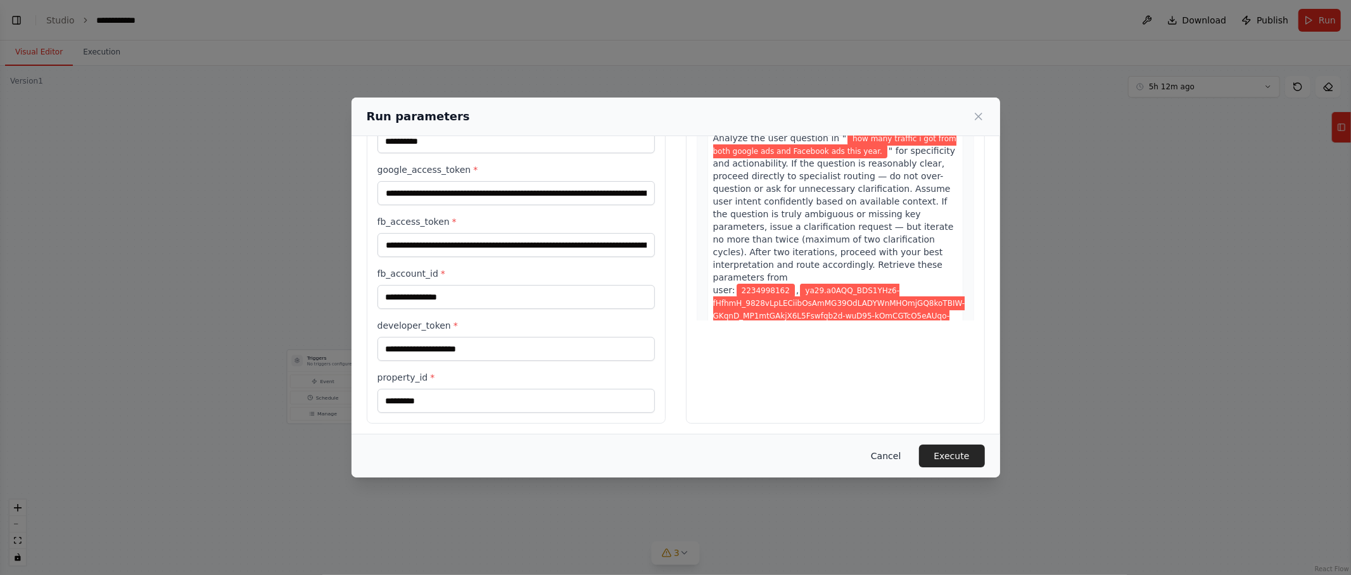
click at [878, 449] on button "Cancel" at bounding box center [886, 456] width 50 height 23
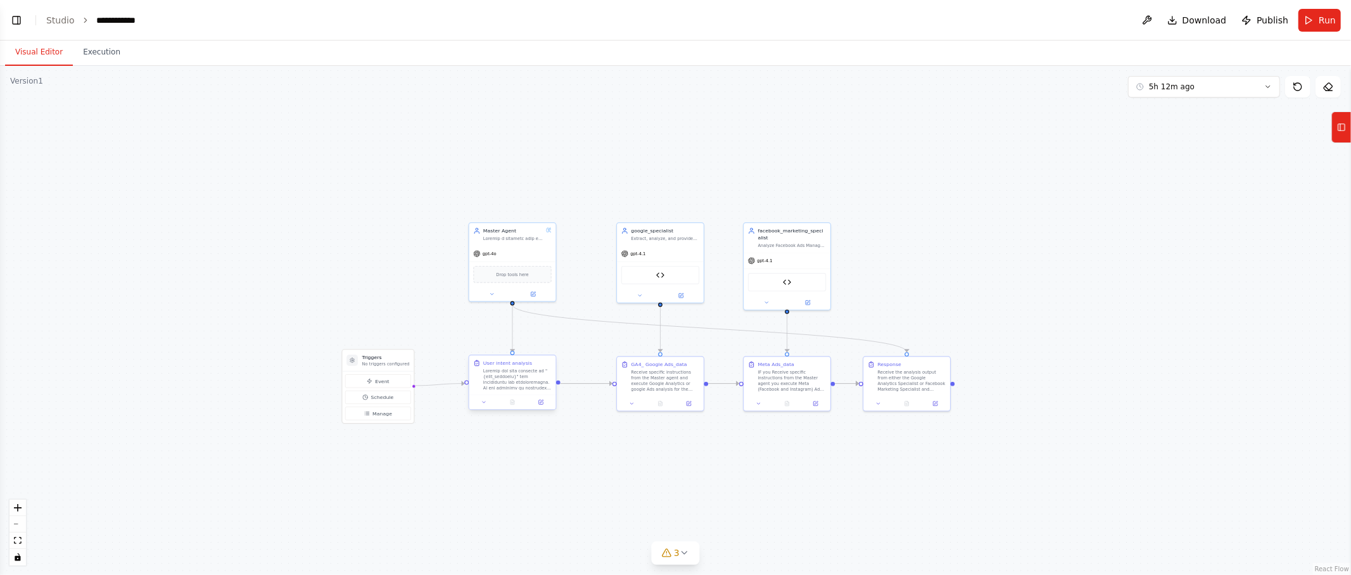
drag, startPoint x: 343, startPoint y: 364, endPoint x: 516, endPoint y: 376, distance: 174.0
click at [397, 364] on p "No triggers configured" at bounding box center [386, 364] width 48 height 6
drag, startPoint x: 385, startPoint y: 360, endPoint x: 340, endPoint y: 360, distance: 45.0
click at [340, 360] on h3 "Triggers" at bounding box center [358, 357] width 48 height 7
click at [688, 556] on icon at bounding box center [685, 553] width 10 height 10
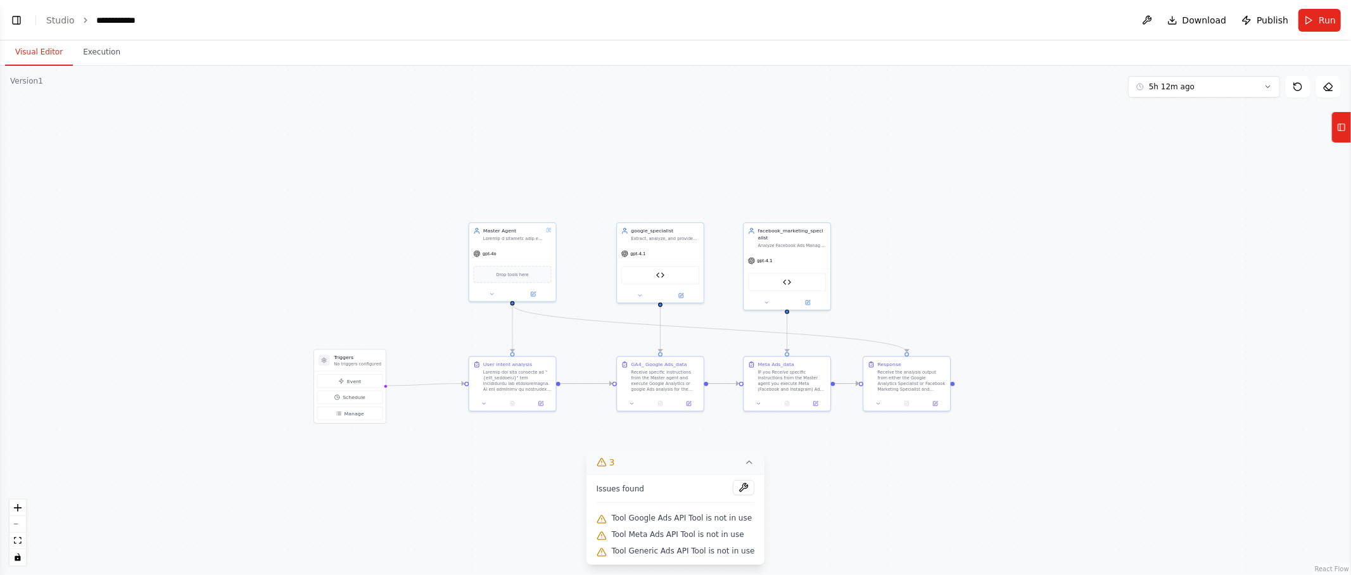
click at [732, 462] on button "3" at bounding box center [675, 462] width 179 height 23
click at [12, 18] on button "Toggle Left Sidebar" at bounding box center [17, 20] width 18 height 18
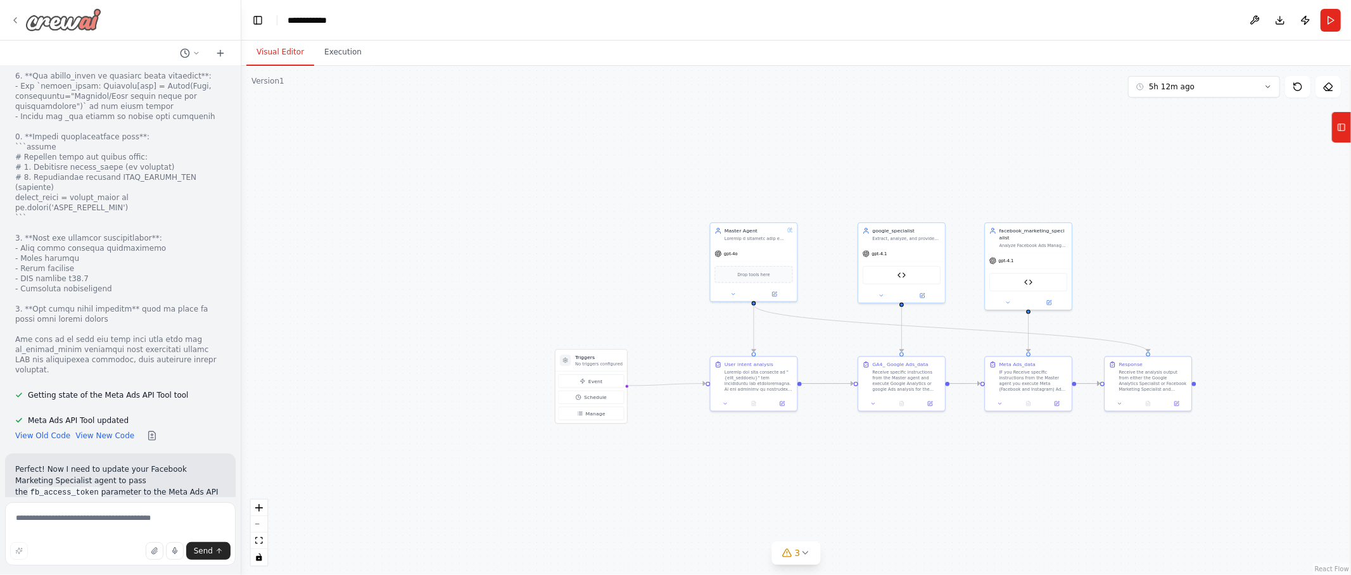
click at [10, 15] on div at bounding box center [120, 20] width 241 height 41
click at [13, 18] on icon at bounding box center [15, 20] width 10 height 10
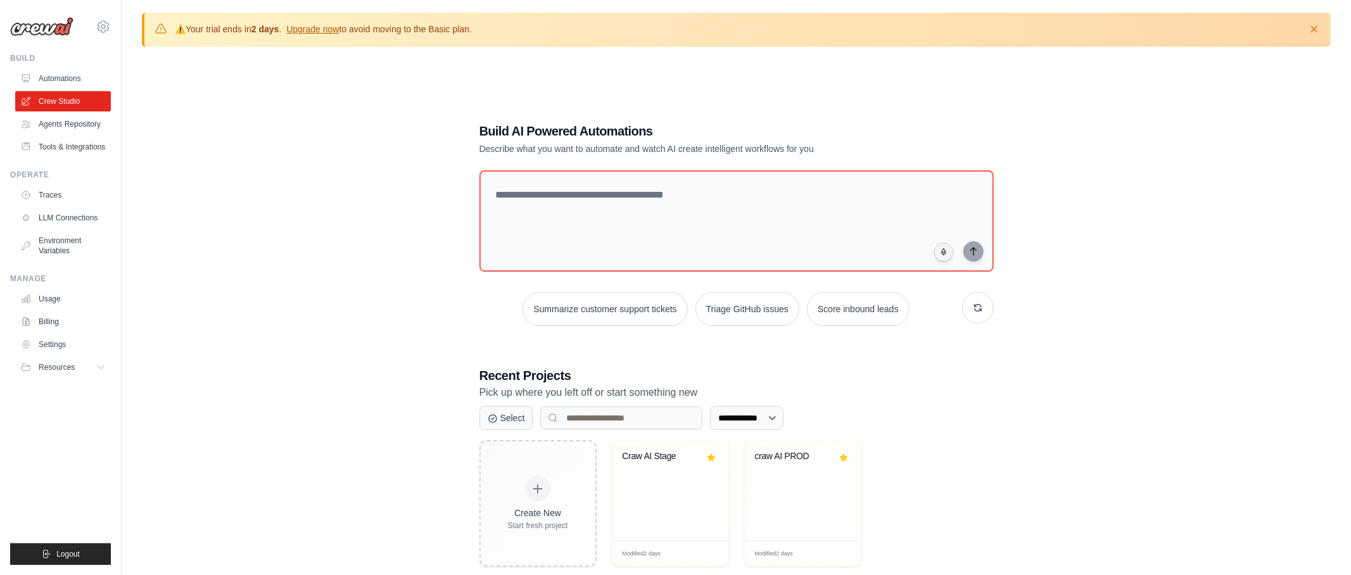
drag, startPoint x: 485, startPoint y: 32, endPoint x: 136, endPoint y: 35, distance: 349.0
click at [135, 34] on div "**********" at bounding box center [736, 322] width 1229 height 619
click at [276, 100] on div "**********" at bounding box center [736, 344] width 1189 height 575
click at [67, 103] on link "Crew Studio" at bounding box center [64, 101] width 96 height 20
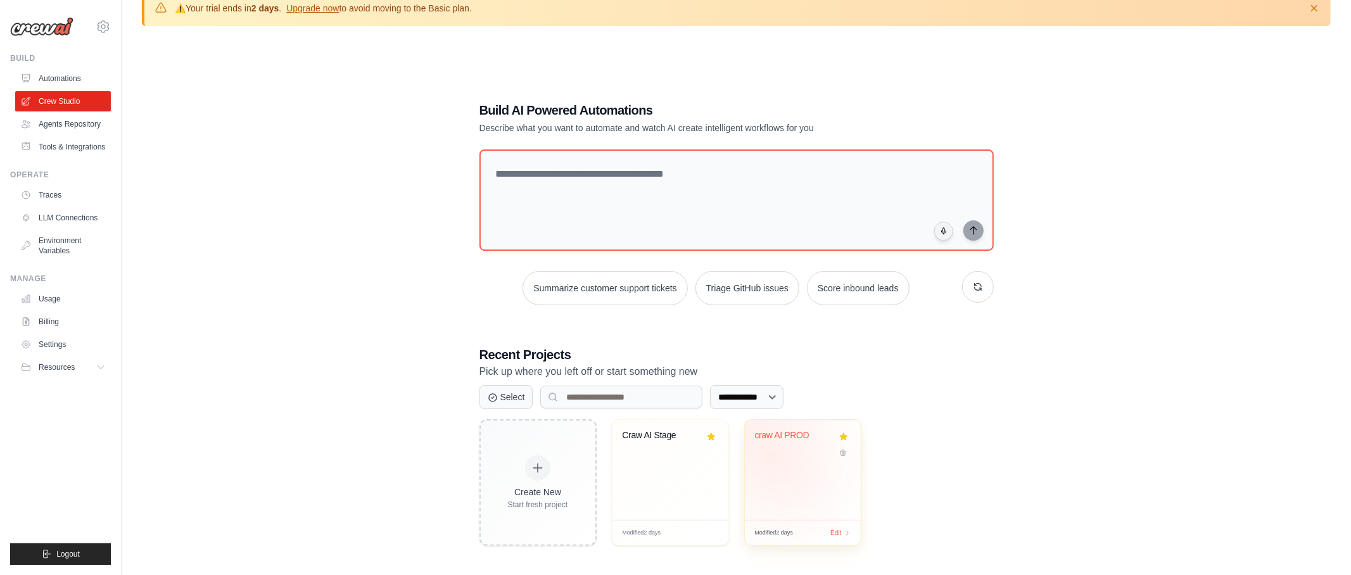
click at [774, 456] on div "craw AI PROD" at bounding box center [803, 470] width 116 height 100
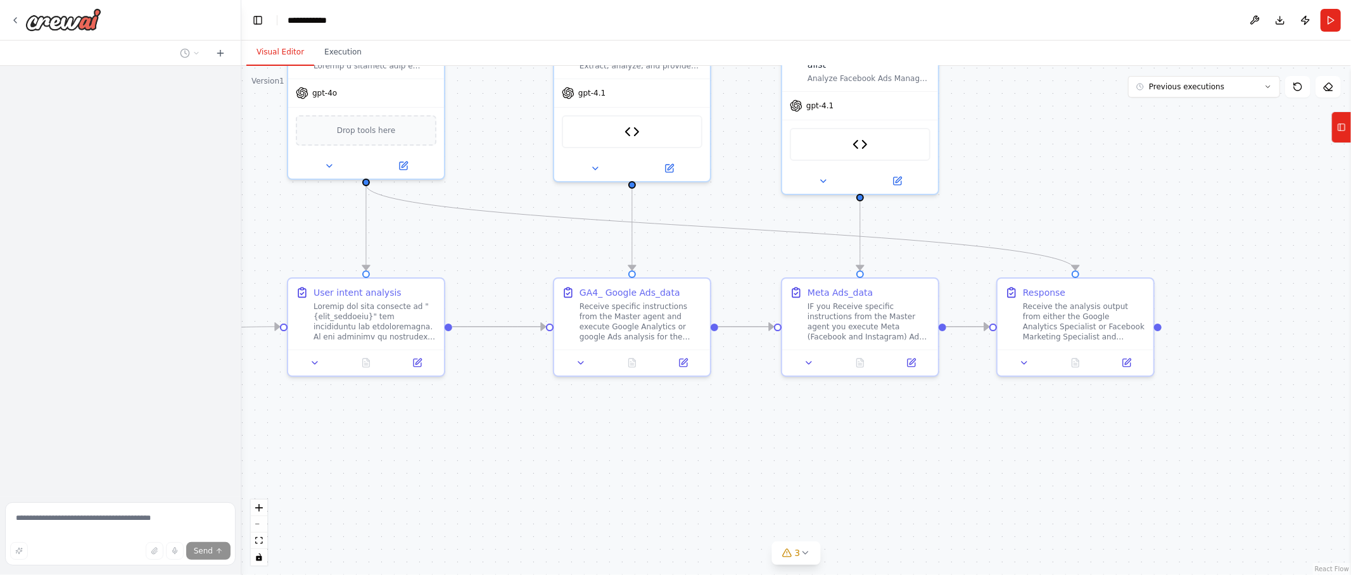
drag, startPoint x: 0, startPoint y: 0, endPoint x: 1012, endPoint y: 490, distance: 1124.3
click at [1018, 493] on div ".deletable-edge-delete-btn { width: 20px; height: 20px; border: 0px solid #ffff…" at bounding box center [796, 320] width 1110 height 509
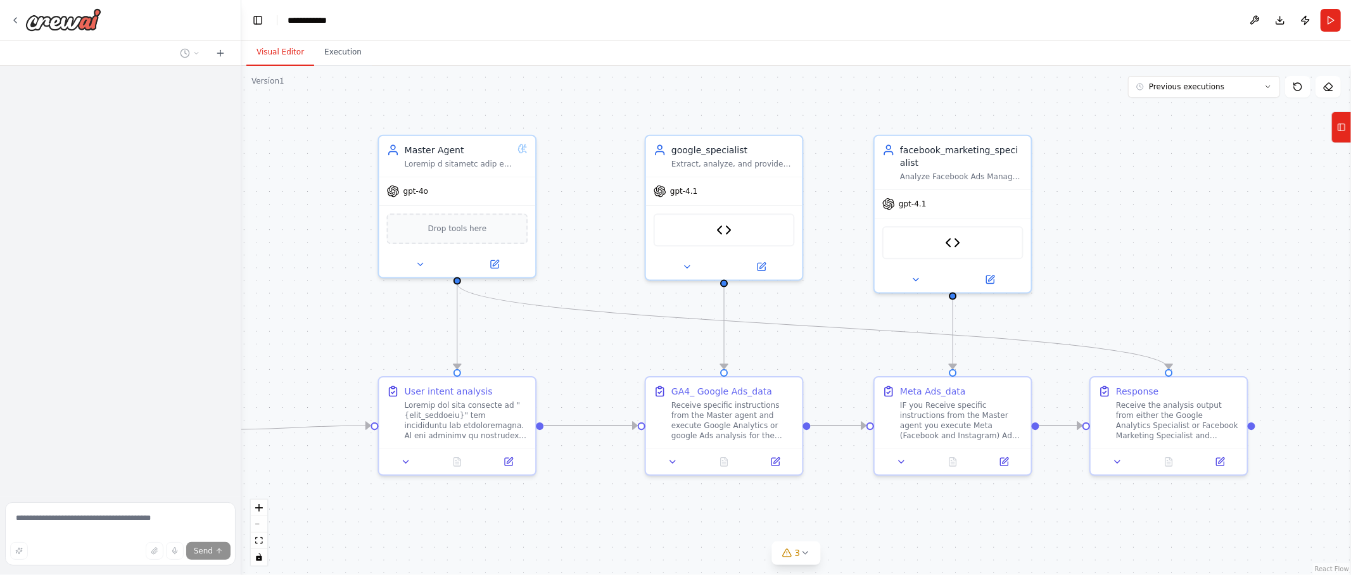
drag, startPoint x: 517, startPoint y: 245, endPoint x: 1053, endPoint y: 570, distance: 627.2
click at [599, 355] on div ".deletable-edge-delete-btn { width: 20px; height: 20px; border: 0px solid #ffff…" at bounding box center [796, 320] width 1110 height 509
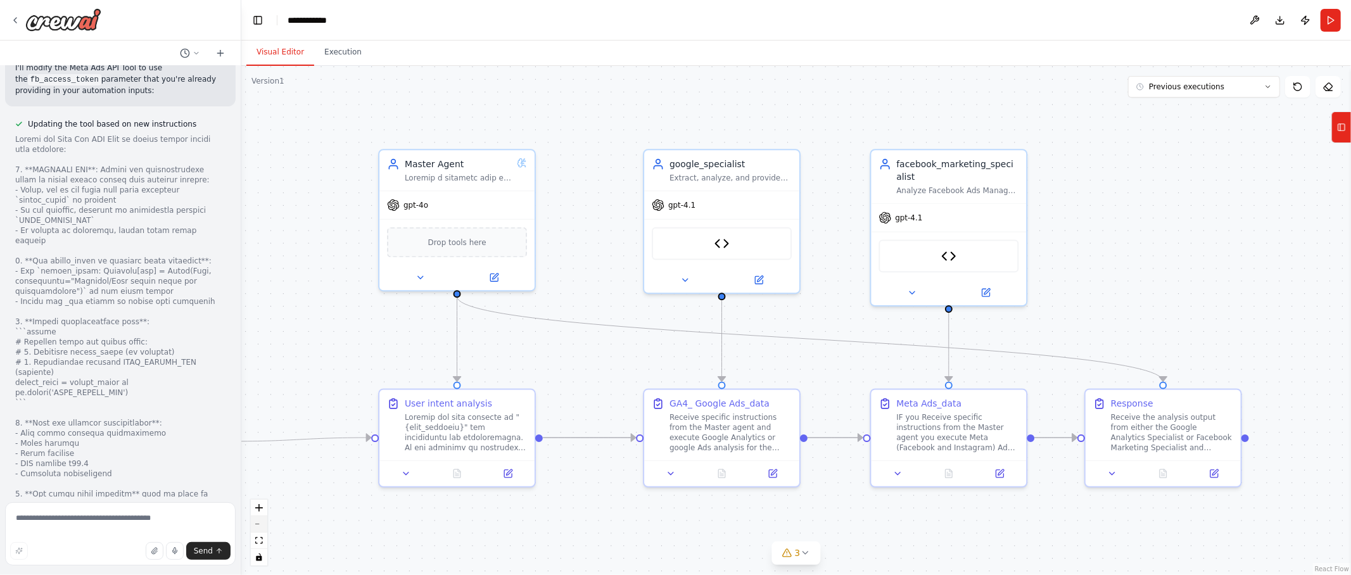
click at [257, 524] on icon "zoom out" at bounding box center [259, 524] width 8 height 1
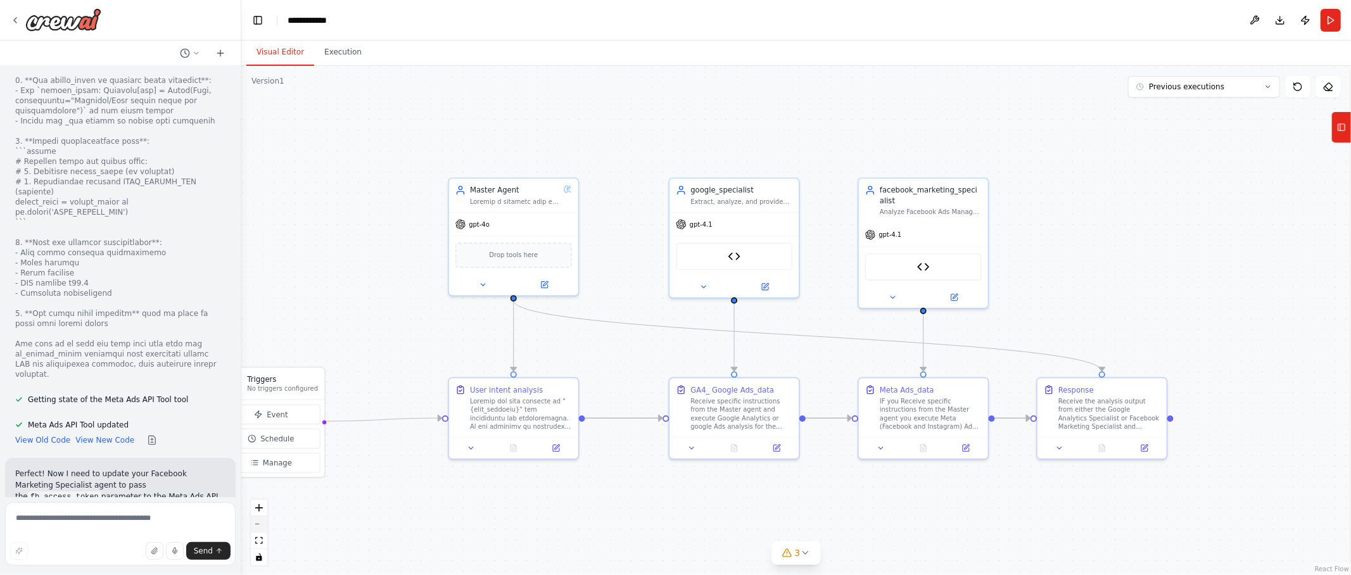
scroll to position [28399, 0]
click at [257, 524] on icon "zoom out" at bounding box center [259, 524] width 8 height 1
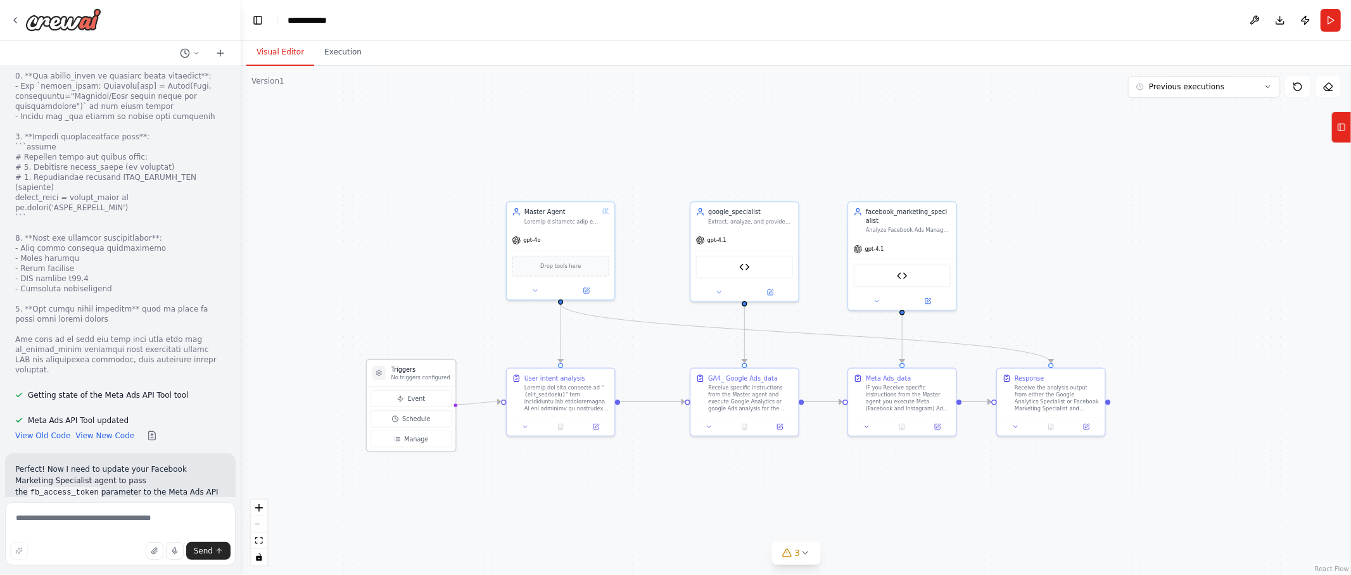
drag, startPoint x: 382, startPoint y: 378, endPoint x: 435, endPoint y: 375, distance: 53.3
click at [435, 375] on p "No triggers configured" at bounding box center [420, 377] width 59 height 7
drag, startPoint x: 573, startPoint y: 229, endPoint x: 572, endPoint y: 258, distance: 29.8
click at [572, 258] on div "gpt-4o" at bounding box center [561, 264] width 108 height 19
drag, startPoint x: 712, startPoint y: 248, endPoint x: 714, endPoint y: 277, distance: 29.2
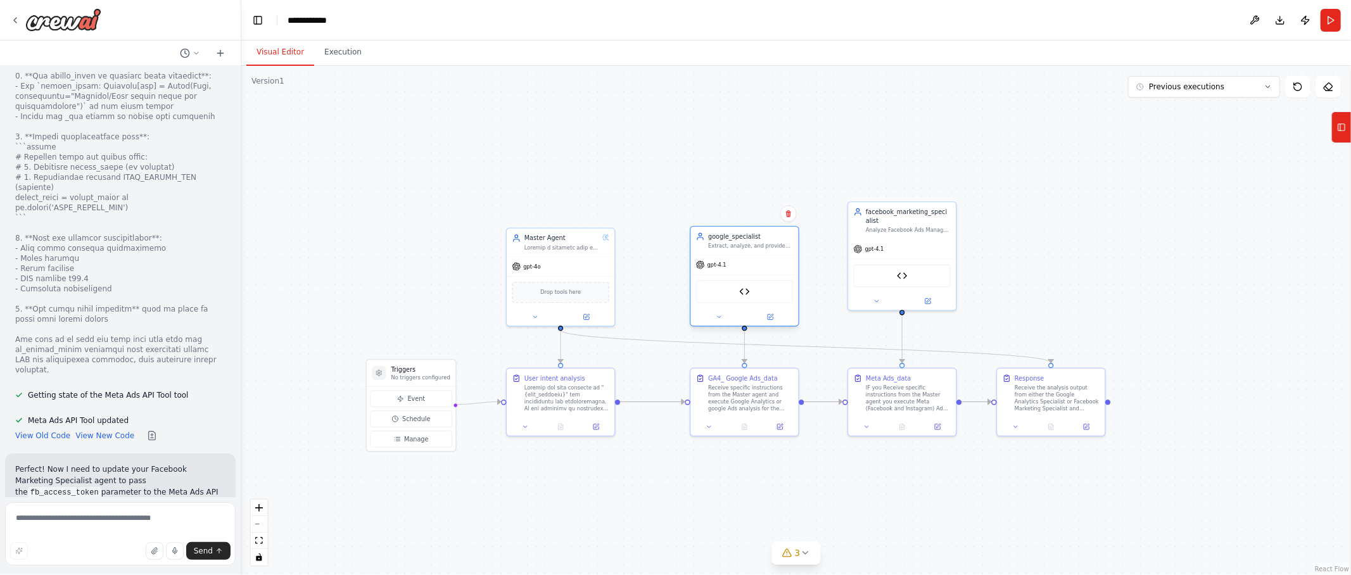
click at [714, 277] on div "Google Ads API Search Tool" at bounding box center [745, 291] width 108 height 34
drag, startPoint x: 907, startPoint y: 245, endPoint x: 908, endPoint y: 264, distance: 19.0
click at [908, 264] on div "gpt-4.1" at bounding box center [902, 264] width 108 height 19
drag, startPoint x: 414, startPoint y: 388, endPoint x: 355, endPoint y: 387, distance: 58.9
click at [355, 387] on div "Event Schedule Manage" at bounding box center [346, 419] width 89 height 65
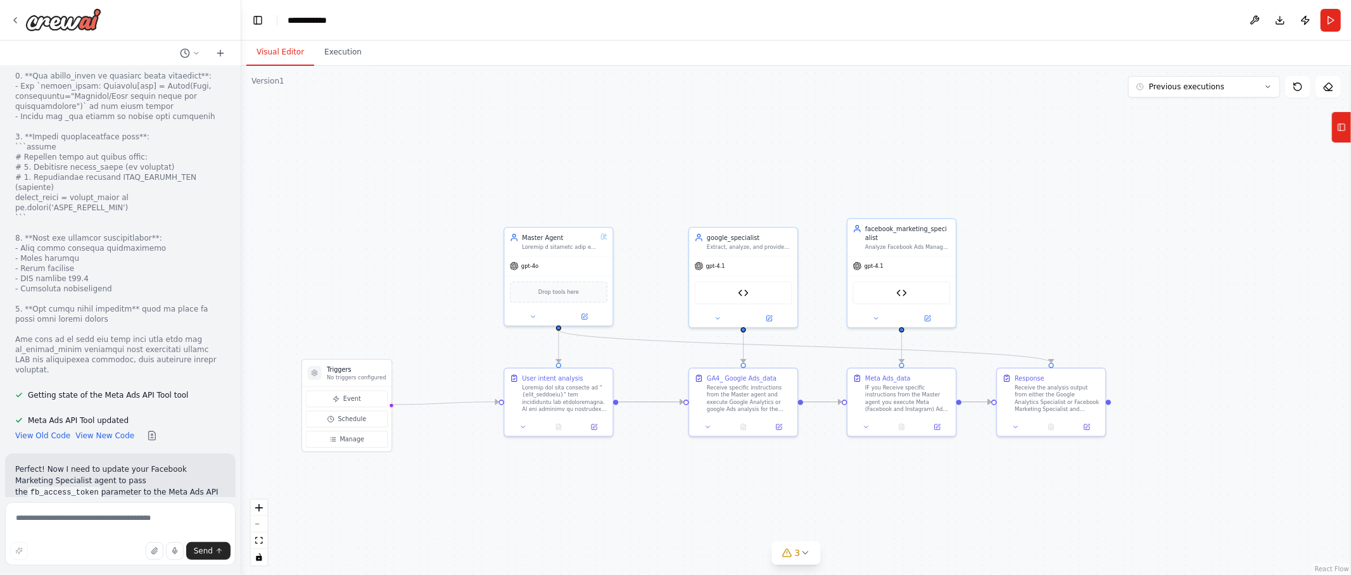
click at [405, 284] on div ".deletable-edge-delete-btn { width: 20px; height: 20px; border: 0px solid #ffff…" at bounding box center [796, 320] width 1110 height 509
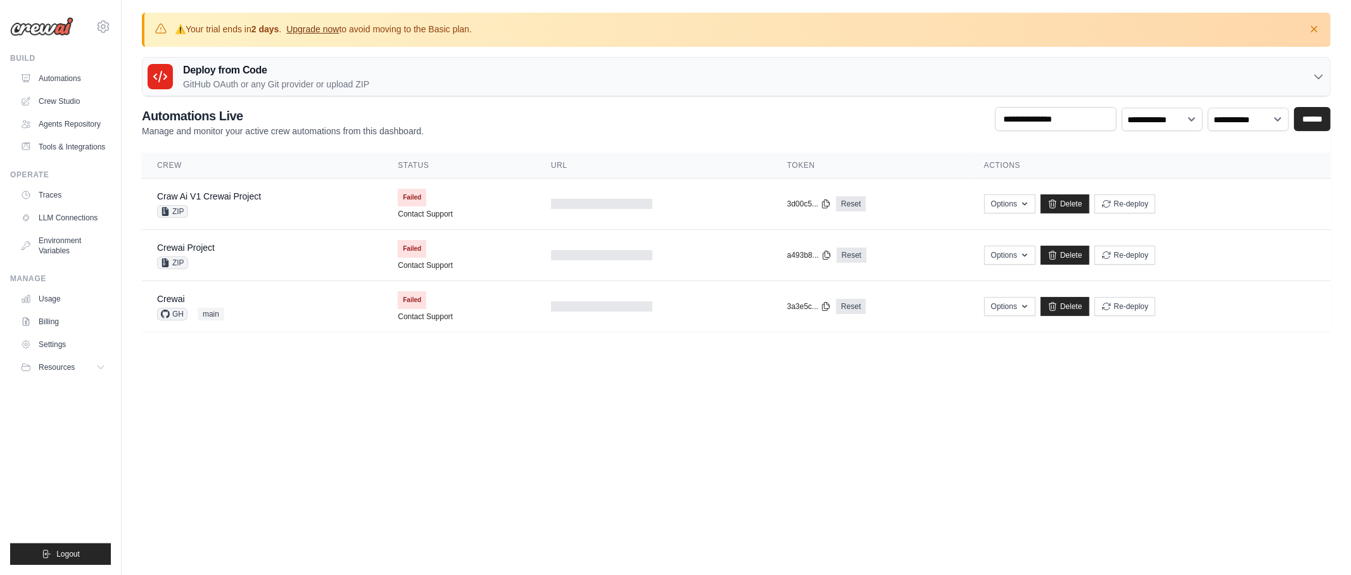
click at [322, 29] on link "Upgrade now" at bounding box center [312, 29] width 53 height 10
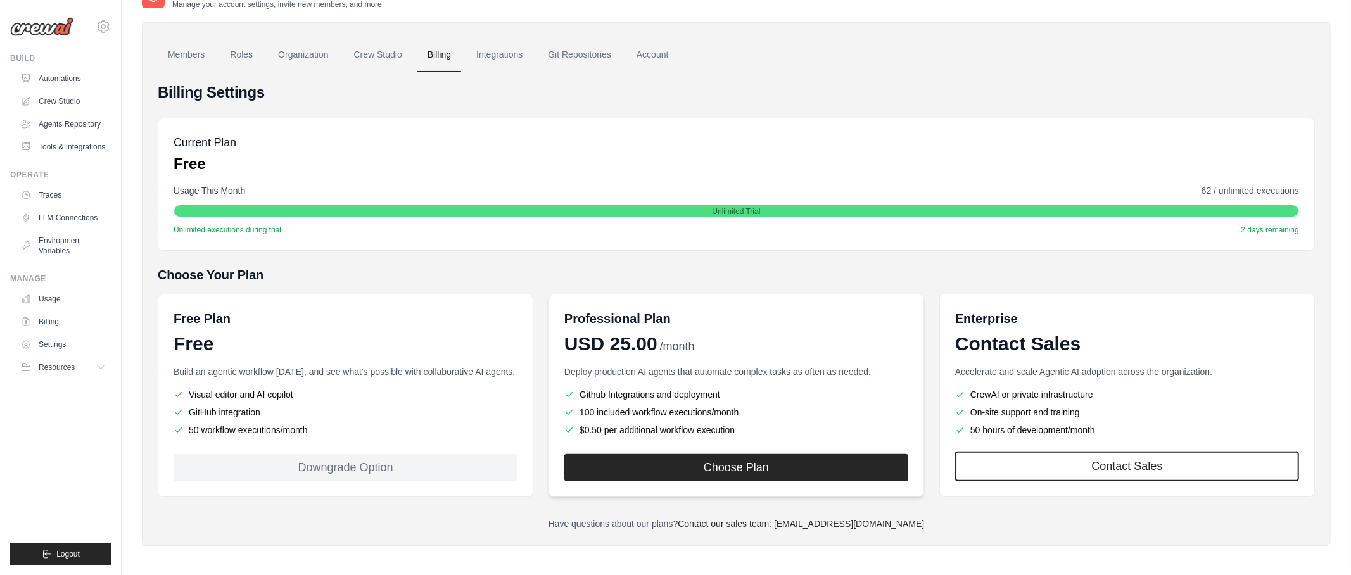
scroll to position [73, 0]
drag, startPoint x: 735, startPoint y: 406, endPoint x: 447, endPoint y: 384, distance: 289.6
click at [751, 412] on li "100 included workflow executions/month" at bounding box center [736, 411] width 344 height 13
drag, startPoint x: 1203, startPoint y: 184, endPoint x: 1222, endPoint y: 184, distance: 19.0
click at [1222, 184] on span "62 / unlimited executions" at bounding box center [1250, 190] width 98 height 13
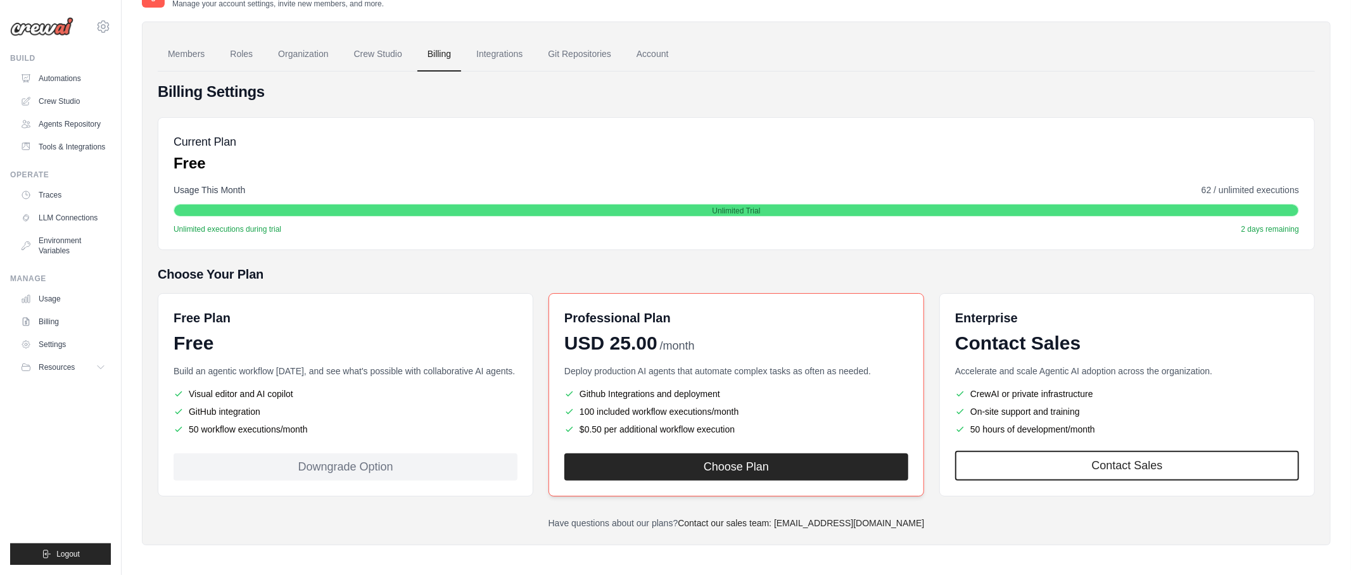
drag, startPoint x: 604, startPoint y: 424, endPoint x: 615, endPoint y: 433, distance: 13.6
click at [732, 426] on li "$0.50 per additional workflow execution" at bounding box center [736, 429] width 344 height 13
click at [431, 301] on div "Free Plan Free Build an agentic workflow [DATE], and see what's possible with c…" at bounding box center [346, 394] width 376 height 203
drag, startPoint x: 737, startPoint y: 386, endPoint x: 571, endPoint y: 391, distance: 165.4
click at [571, 391] on li "Github Integrations and deployment" at bounding box center [736, 394] width 344 height 13
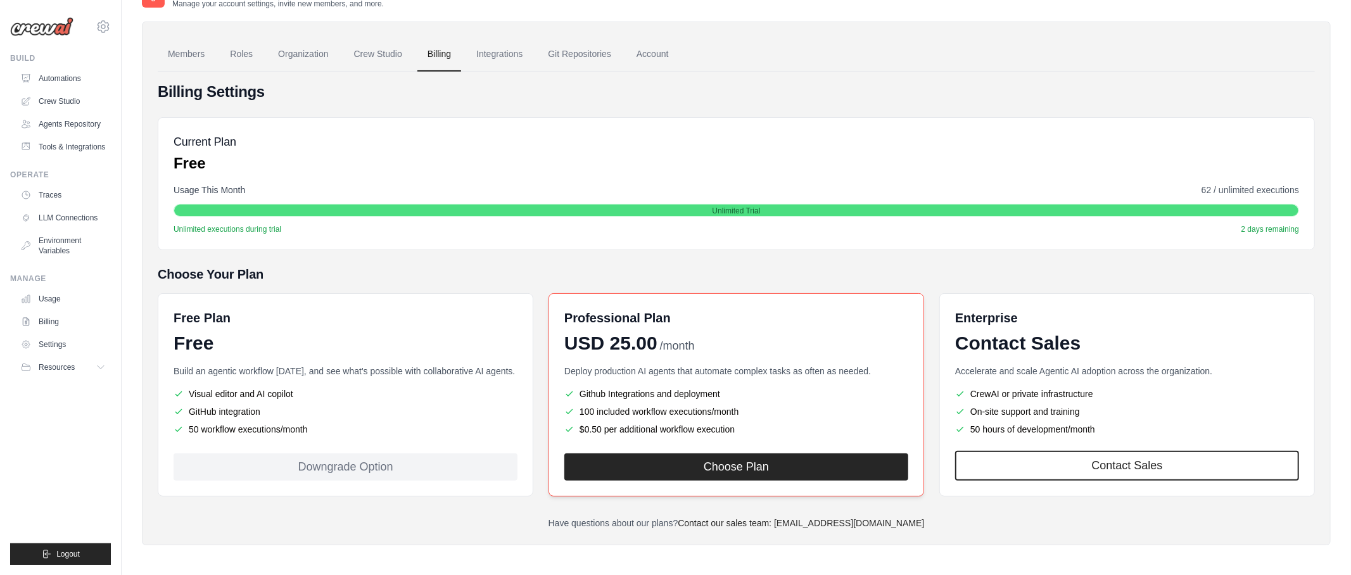
drag, startPoint x: 726, startPoint y: 428, endPoint x: 738, endPoint y: 429, distance: 12.1
click at [733, 428] on li "$0.50 per additional workflow execution" at bounding box center [736, 429] width 344 height 13
click at [775, 284] on div "Choose Your Plan Free Plan Free Build an agentic workflow [DATE], and see what'…" at bounding box center [736, 380] width 1157 height 231
drag, startPoint x: 595, startPoint y: 429, endPoint x: 577, endPoint y: 430, distance: 18.4
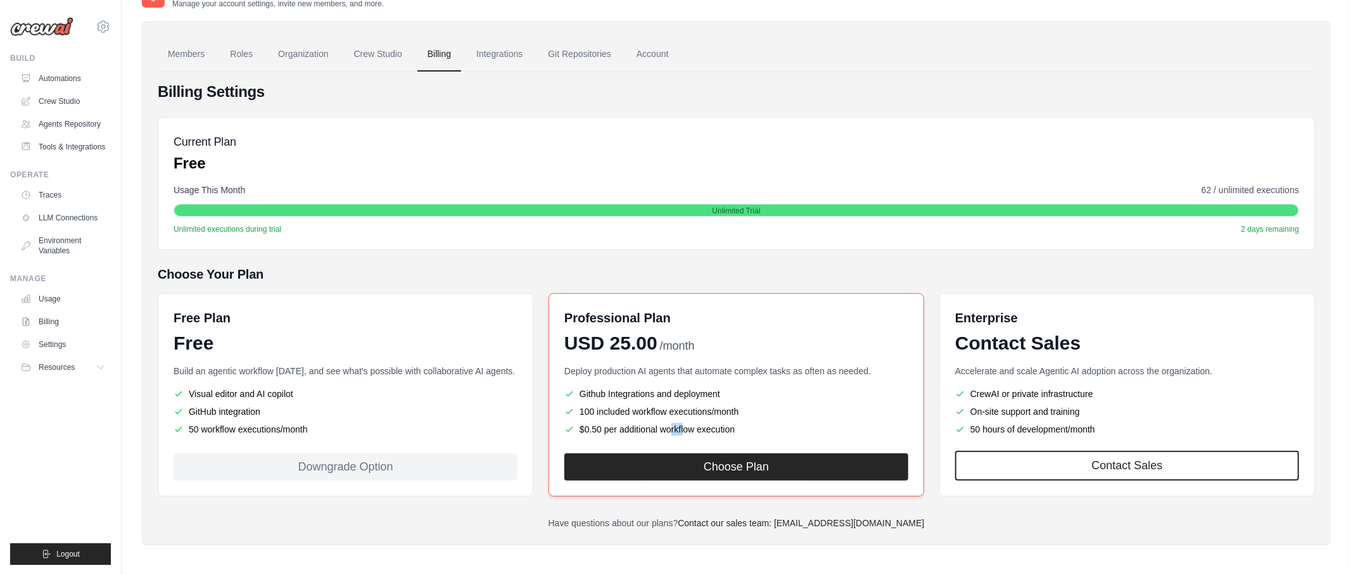
click at [577, 430] on li "$0.50 per additional workflow execution" at bounding box center [736, 429] width 344 height 13
click at [71, 105] on link "Crew Studio" at bounding box center [64, 101] width 96 height 20
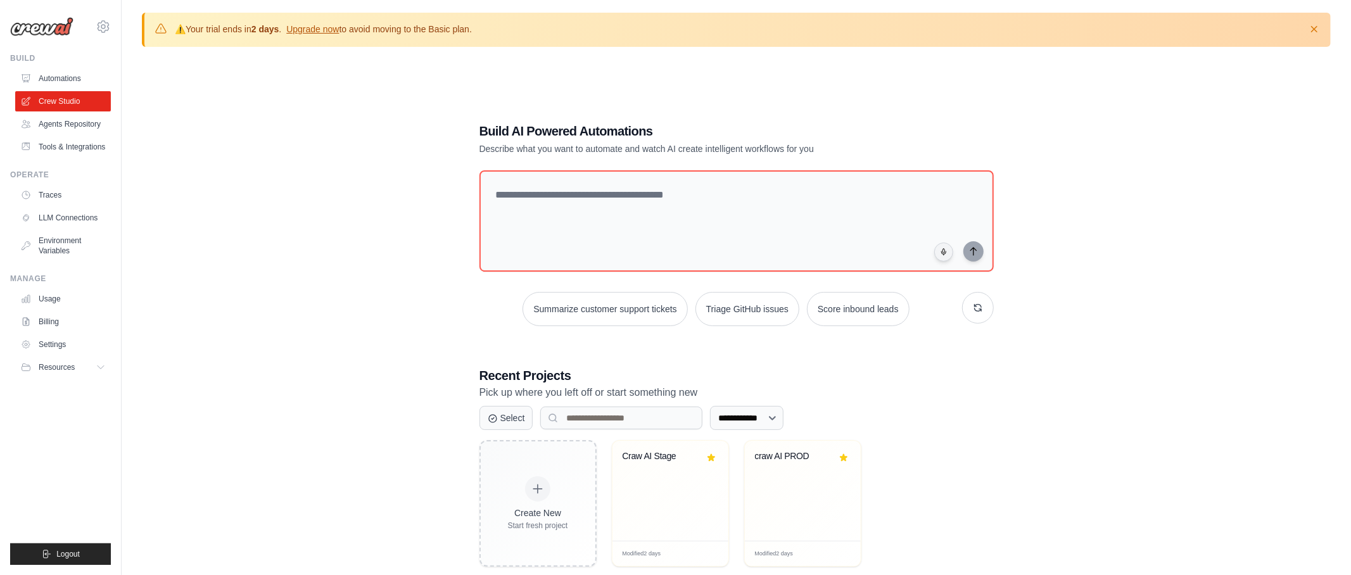
click at [848, 497] on div "craw AI PROD" at bounding box center [803, 491] width 116 height 100
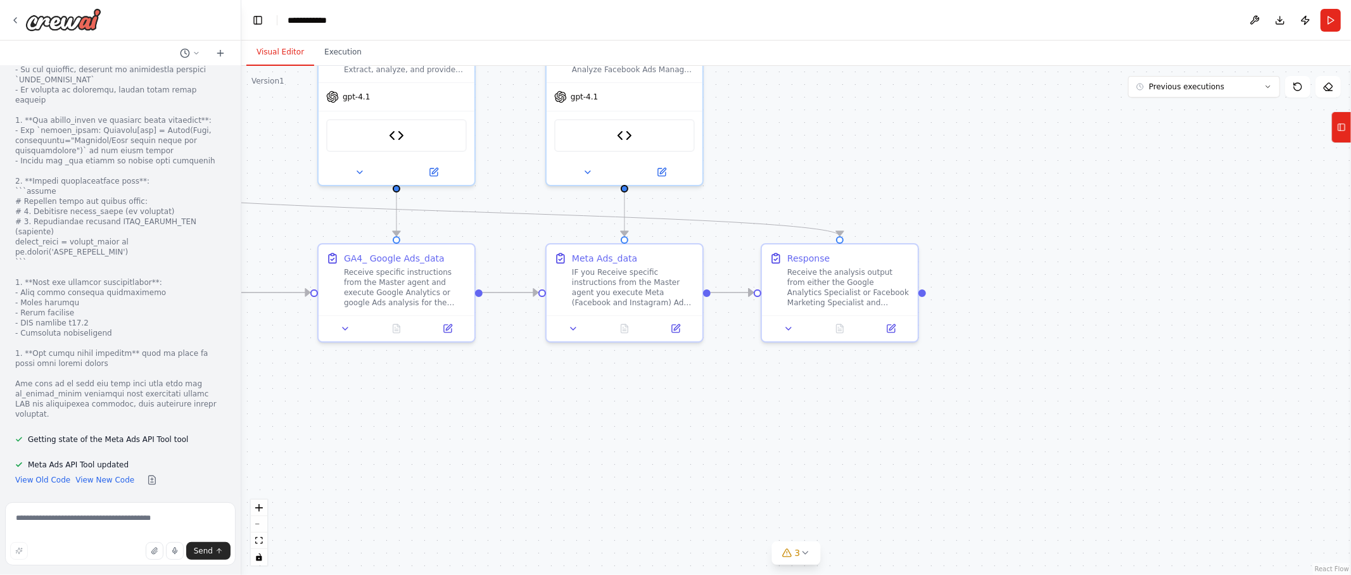
scroll to position [28399, 0]
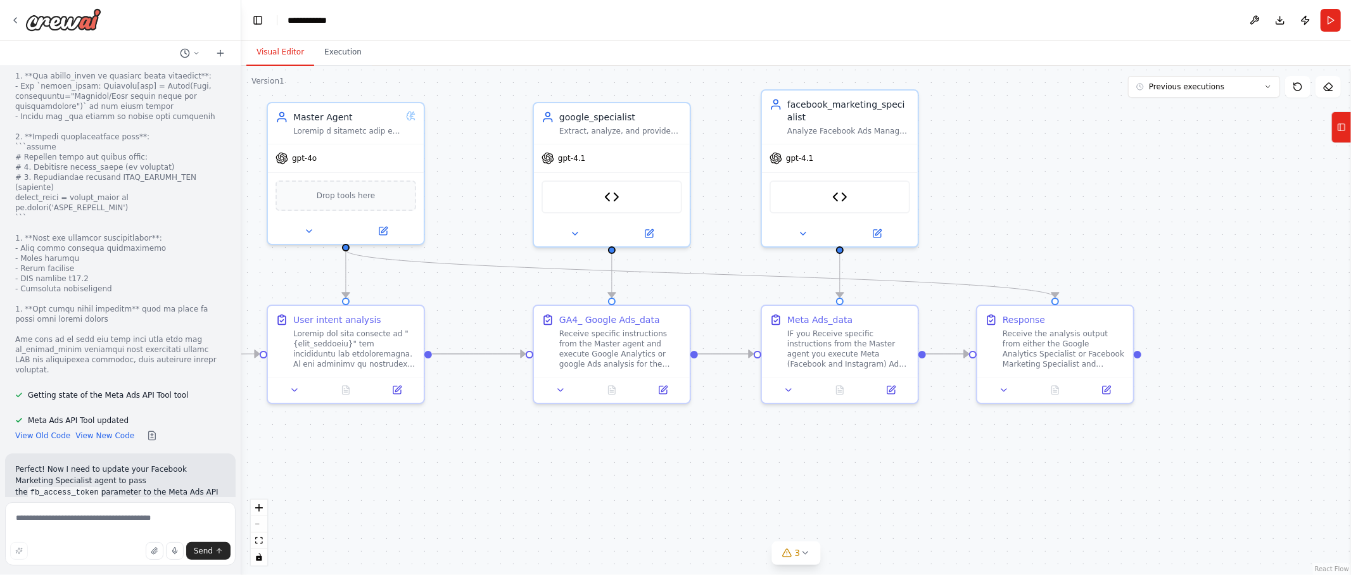
drag, startPoint x: 992, startPoint y: 105, endPoint x: 1246, endPoint y: 175, distance: 263.5
click at [1246, 177] on div ".deletable-edge-delete-btn { width: 20px; height: 20px; border: 0px solid #ffff…" at bounding box center [796, 320] width 1110 height 509
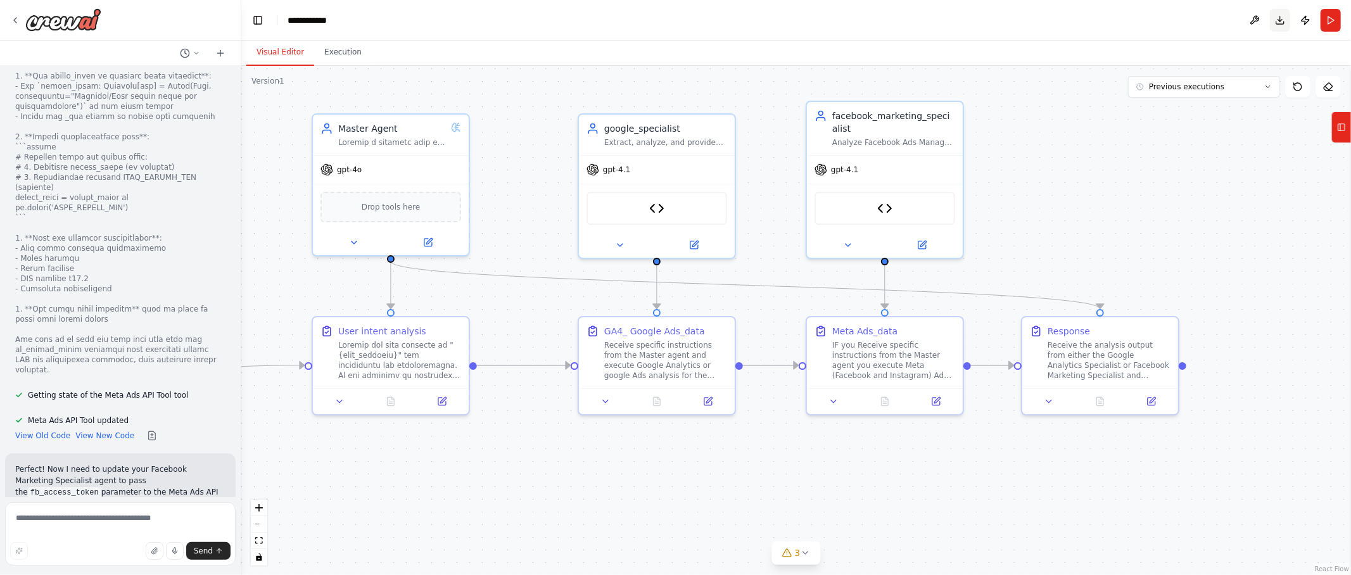
click at [1273, 18] on button "Download" at bounding box center [1280, 20] width 20 height 23
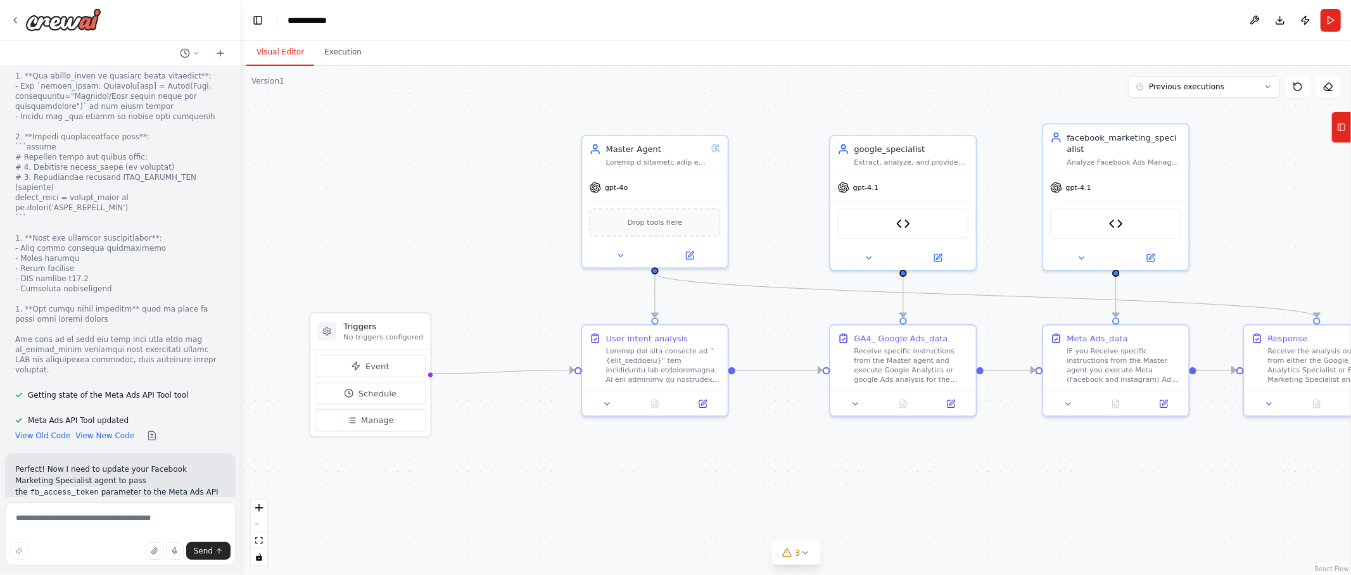
drag, startPoint x: 547, startPoint y: 112, endPoint x: 790, endPoint y: 118, distance: 243.3
click at [794, 118] on div ".deletable-edge-delete-btn { width: 20px; height: 20px; border: 0px solid #ffff…" at bounding box center [796, 320] width 1110 height 509
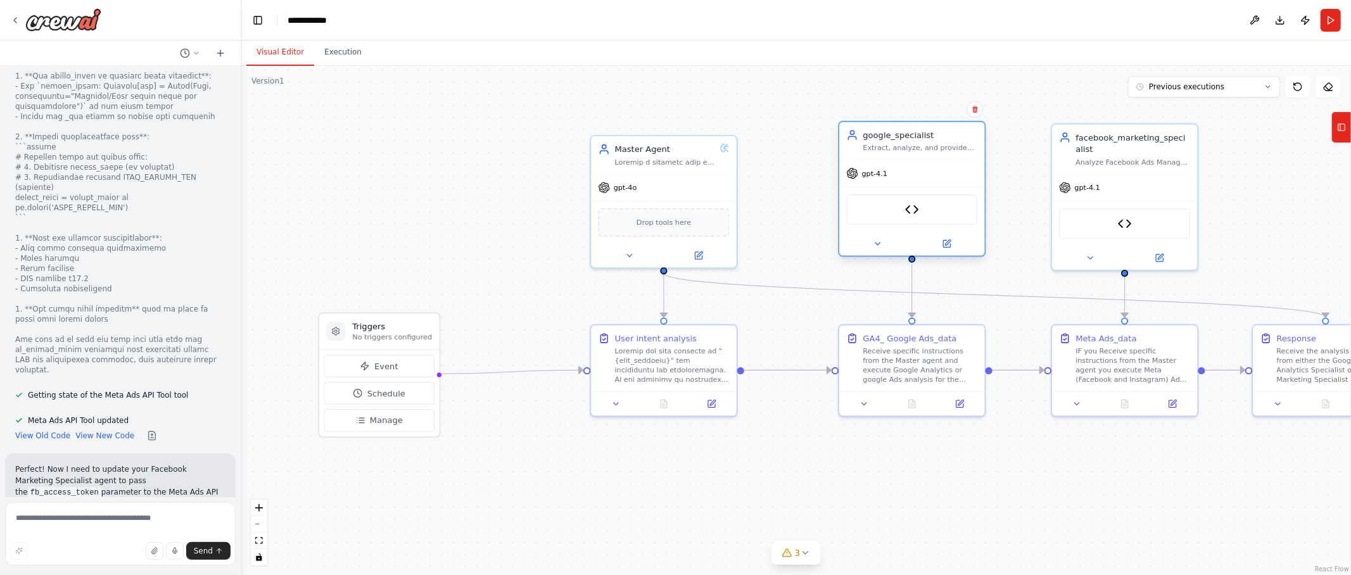
drag, startPoint x: 921, startPoint y: 168, endPoint x: 858, endPoint y: 165, distance: 63.4
click at [923, 155] on div "google_specialist Extract, analyze, and provide deep insights from Google Analy…" at bounding box center [912, 141] width 146 height 38
click at [714, 151] on div at bounding box center [665, 148] width 101 height 10
drag, startPoint x: 894, startPoint y: 359, endPoint x: 901, endPoint y: 361, distance: 7.2
click at [901, 361] on div "Receive specific instructions from the Master agent and execute Google Analytic…" at bounding box center [932, 364] width 115 height 38
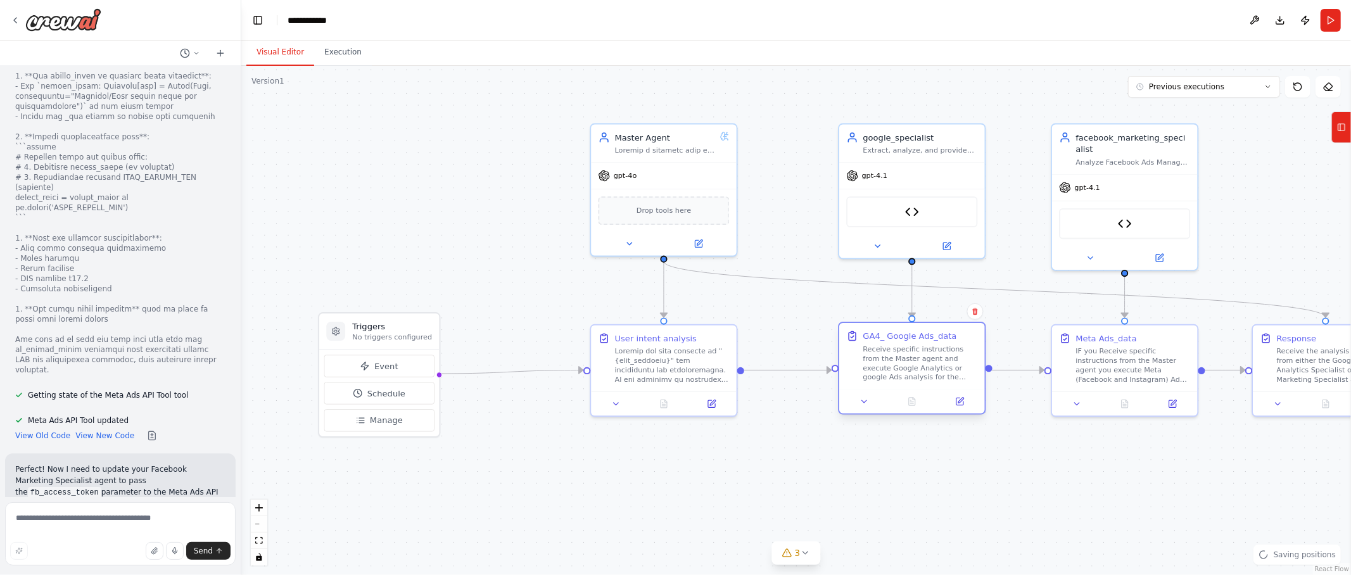
drag, startPoint x: 948, startPoint y: 352, endPoint x: 939, endPoint y: 352, distance: 8.9
click at [939, 352] on div "Receive specific instructions from the Master agent and execute Google Analytic…" at bounding box center [920, 364] width 115 height 38
